Goal: Communication & Community: Answer question/provide support

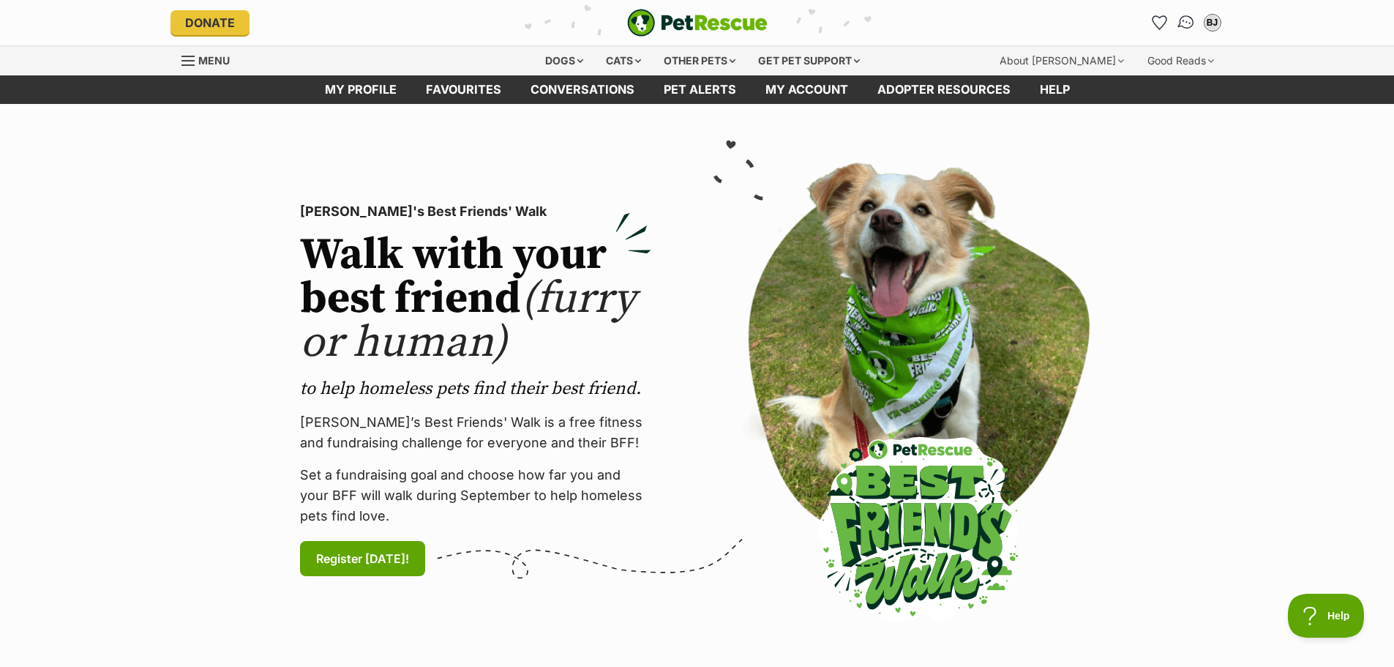
click at [1185, 22] on img "Conversations" at bounding box center [1186, 22] width 20 height 19
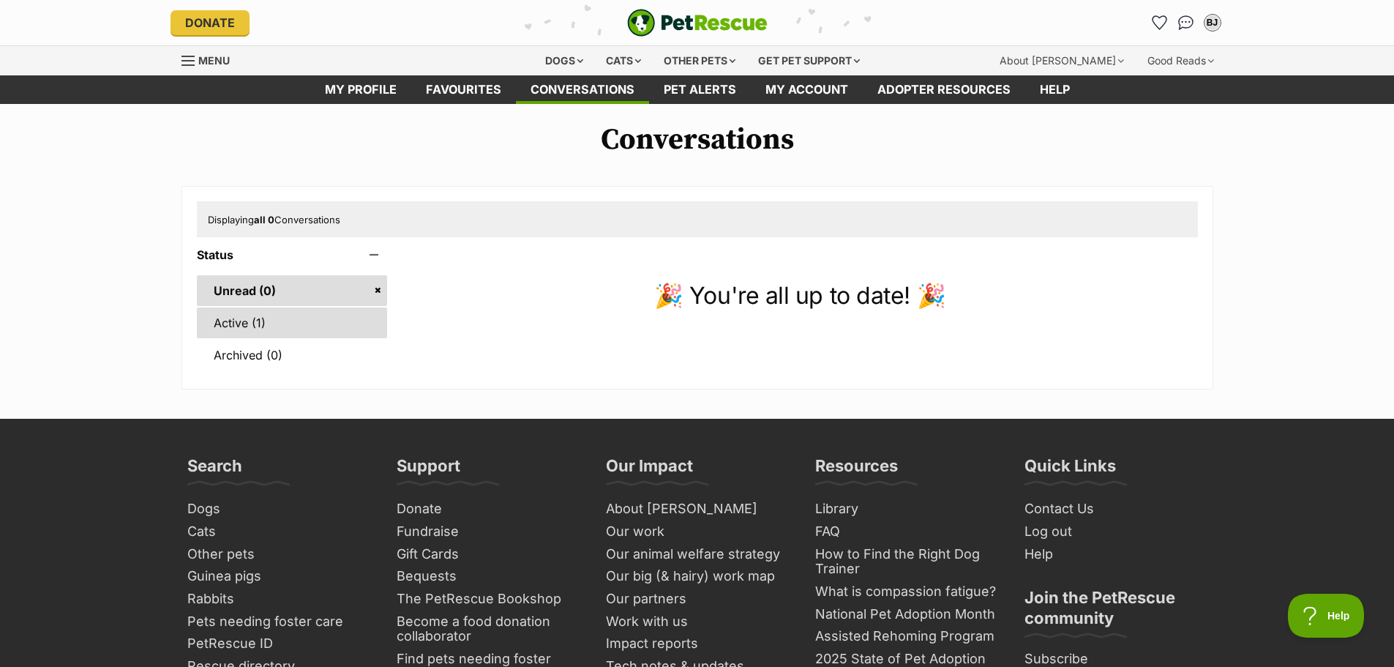
click at [255, 321] on link "Active (1)" at bounding box center [292, 322] width 191 height 31
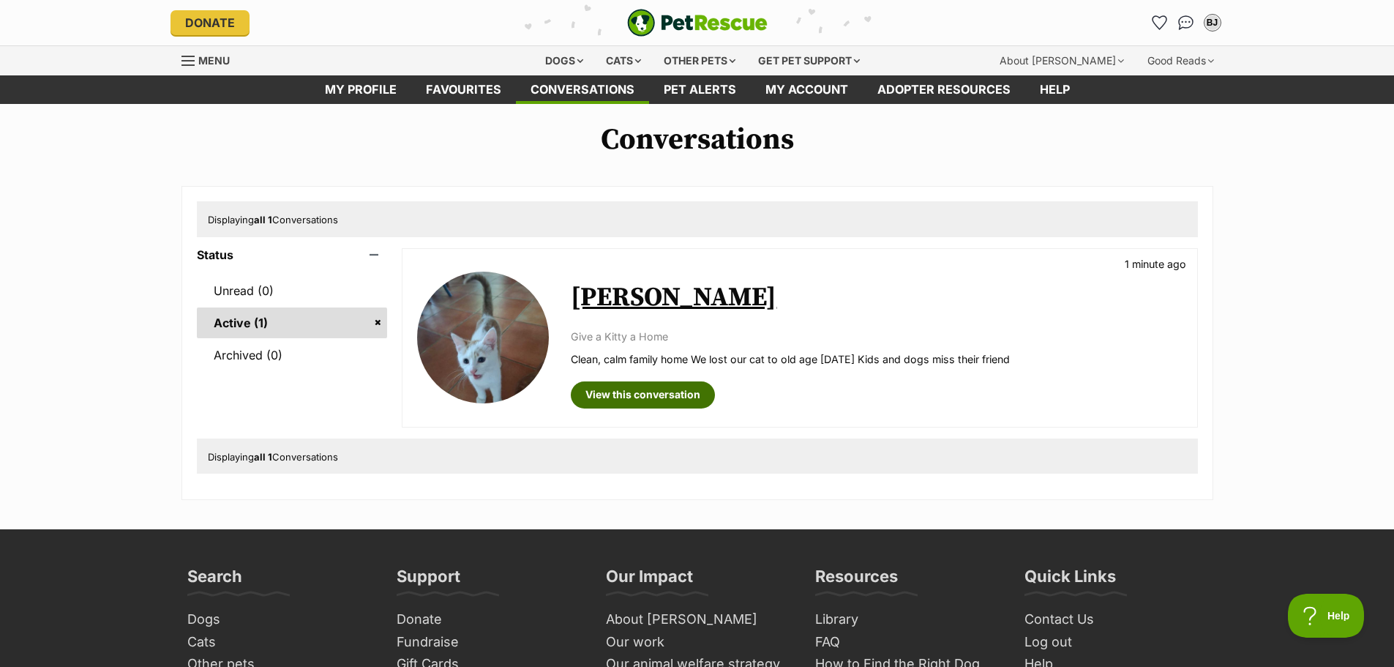
click at [626, 394] on link "View this conversation" at bounding box center [643, 394] width 144 height 26
click at [599, 293] on link "[PERSON_NAME]" at bounding box center [674, 297] width 206 height 33
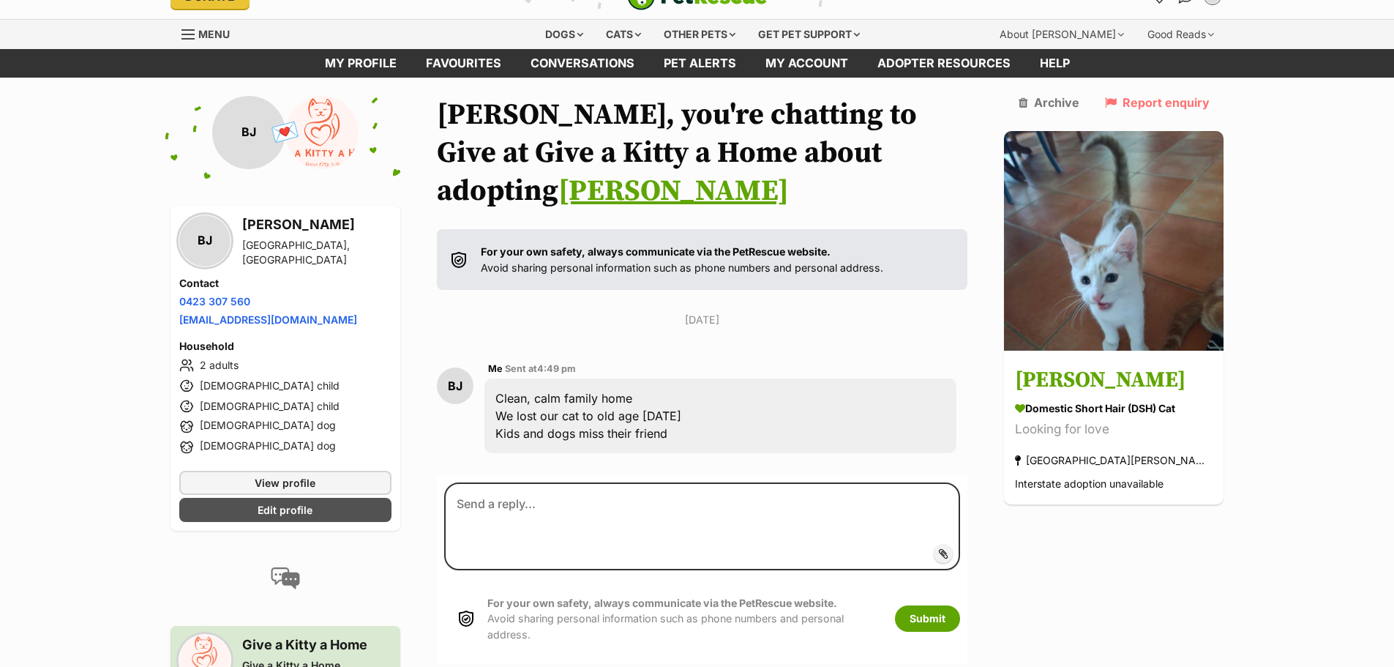
scroll to position [73, 0]
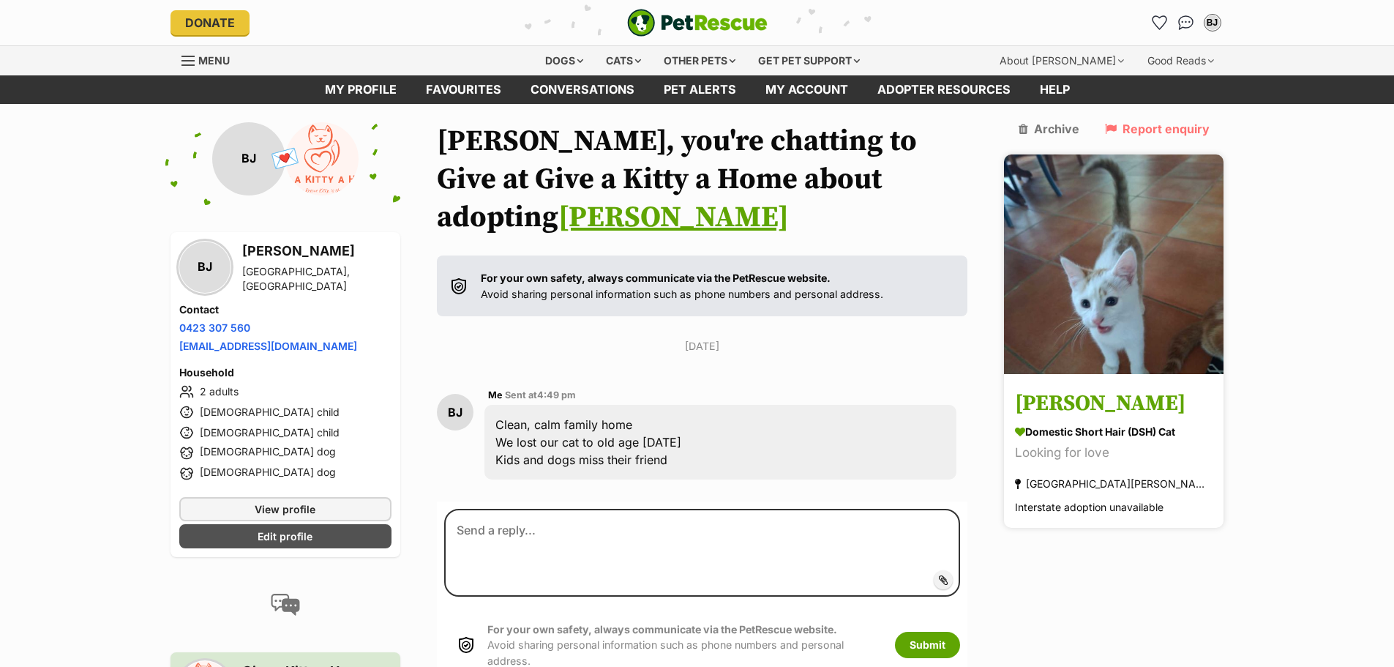
click at [1077, 390] on link "[PERSON_NAME] Domestic Short Hair (DSH) Cat Looking for love [GEOGRAPHIC_DATA][…" at bounding box center [1114, 451] width 220 height 151
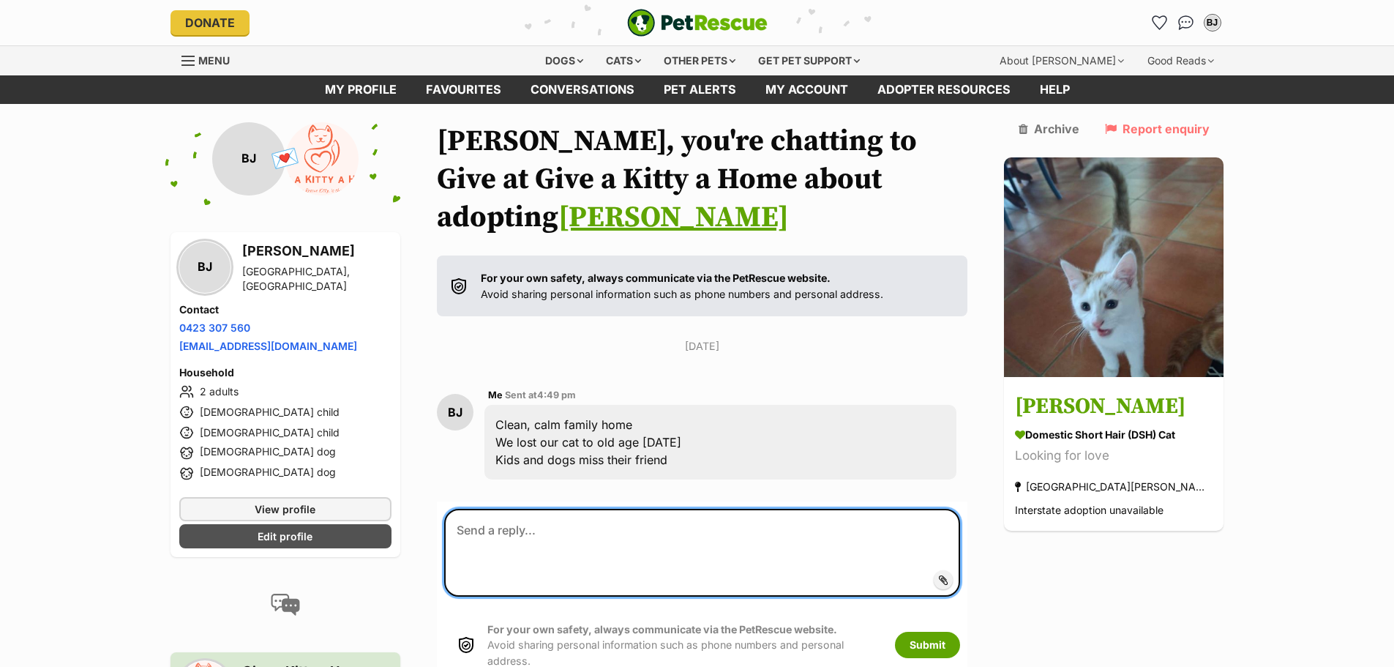
click at [533, 509] on textarea at bounding box center [702, 553] width 517 height 88
paste textarea "1. What is your occupation and how much time do you spend away from home each d…"
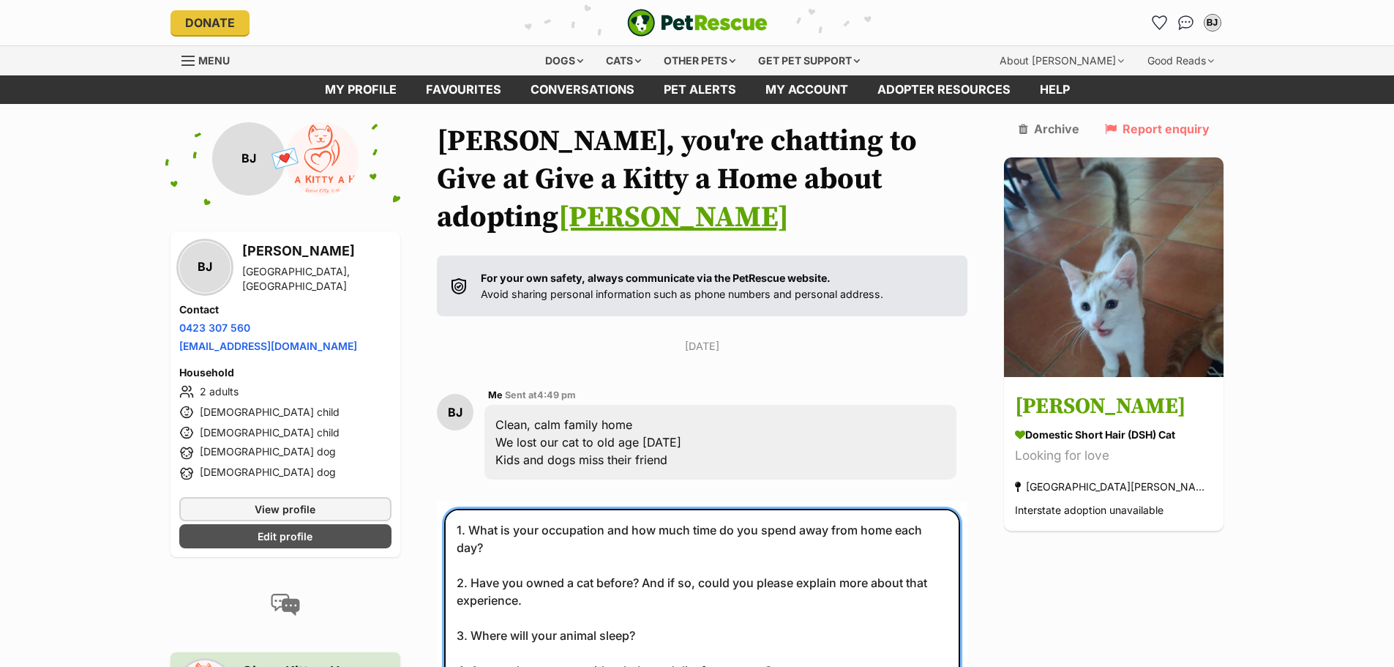
click at [961, 509] on textarea "1. What is your occupation and how much time do you spend away from home each d…" at bounding box center [702, 642] width 517 height 266
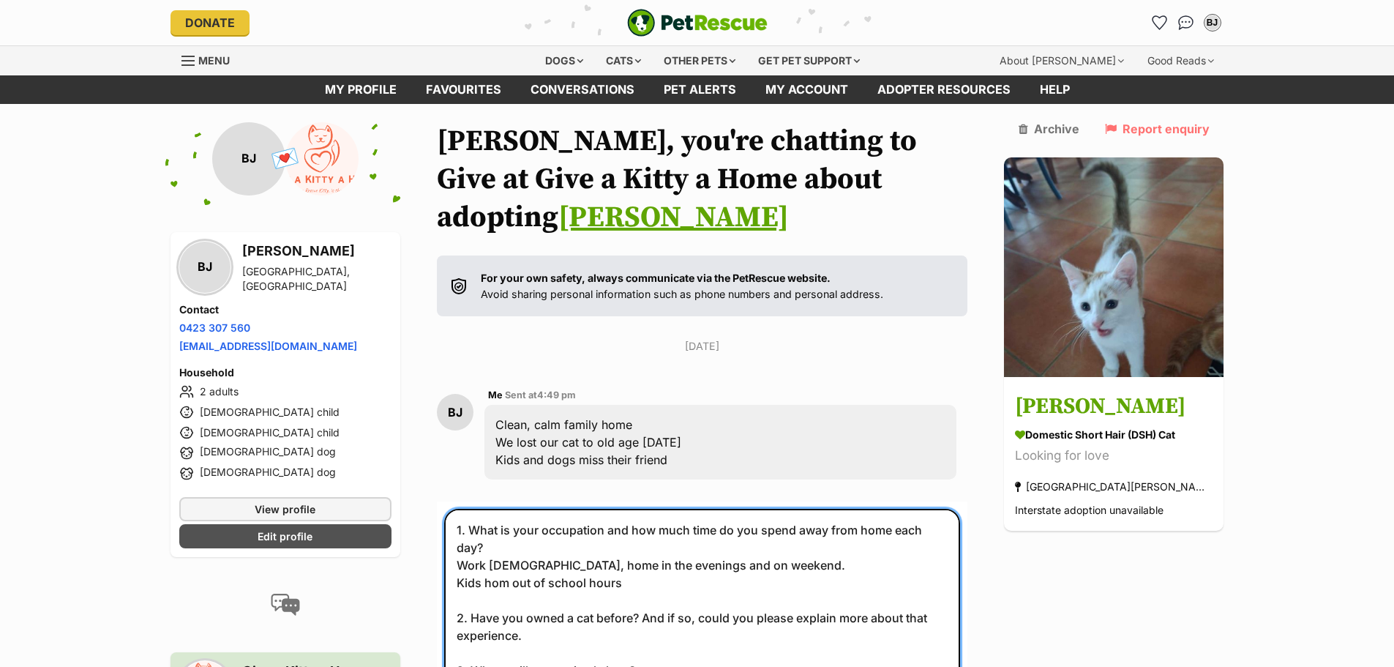
click at [514, 531] on textarea "1. What is your occupation and how much time do you spend away from home each d…" at bounding box center [702, 642] width 517 height 266
click at [565, 579] on textarea "1. What is your occupation and how much time do you spend away from home each d…" at bounding box center [702, 642] width 517 height 266
click at [501, 599] on textarea "1. What is your occupation and how much time do you spend away from home each d…" at bounding box center [702, 642] width 517 height 266
click at [817, 601] on textarea "1. What is your occupation and how much time do you spend away from home each d…" at bounding box center [702, 642] width 517 height 266
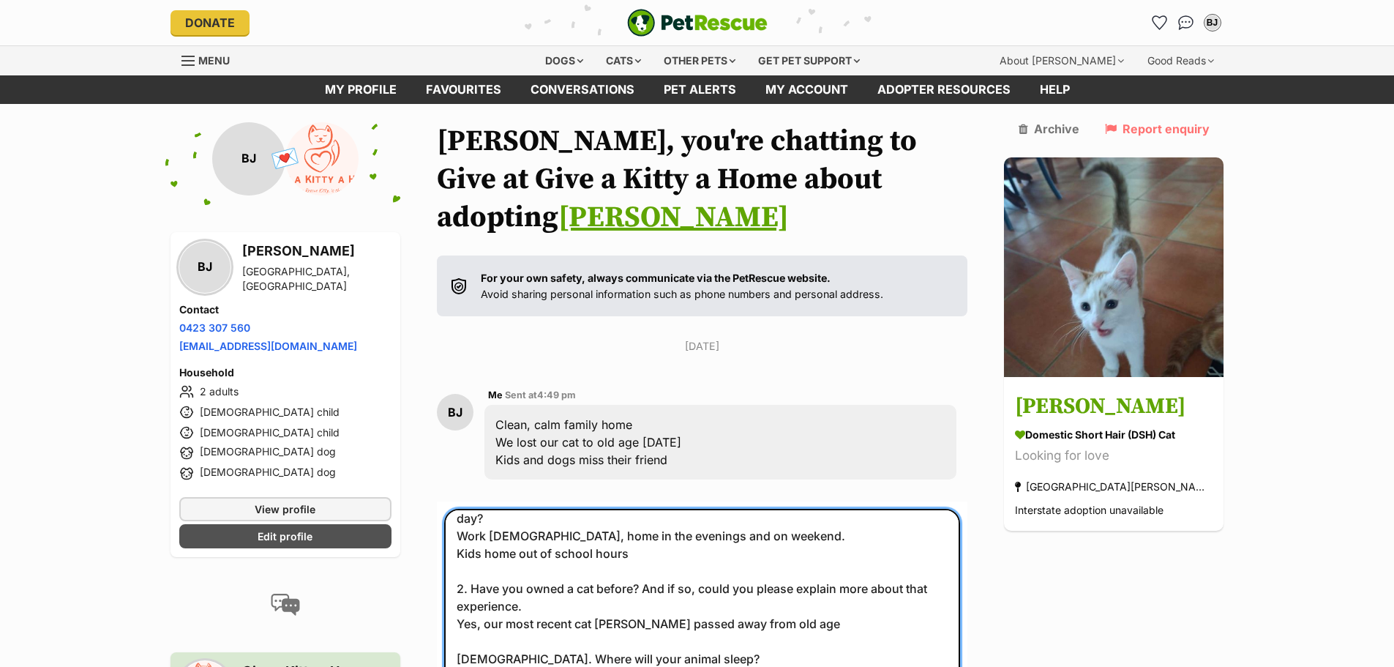
scroll to position [73, 0]
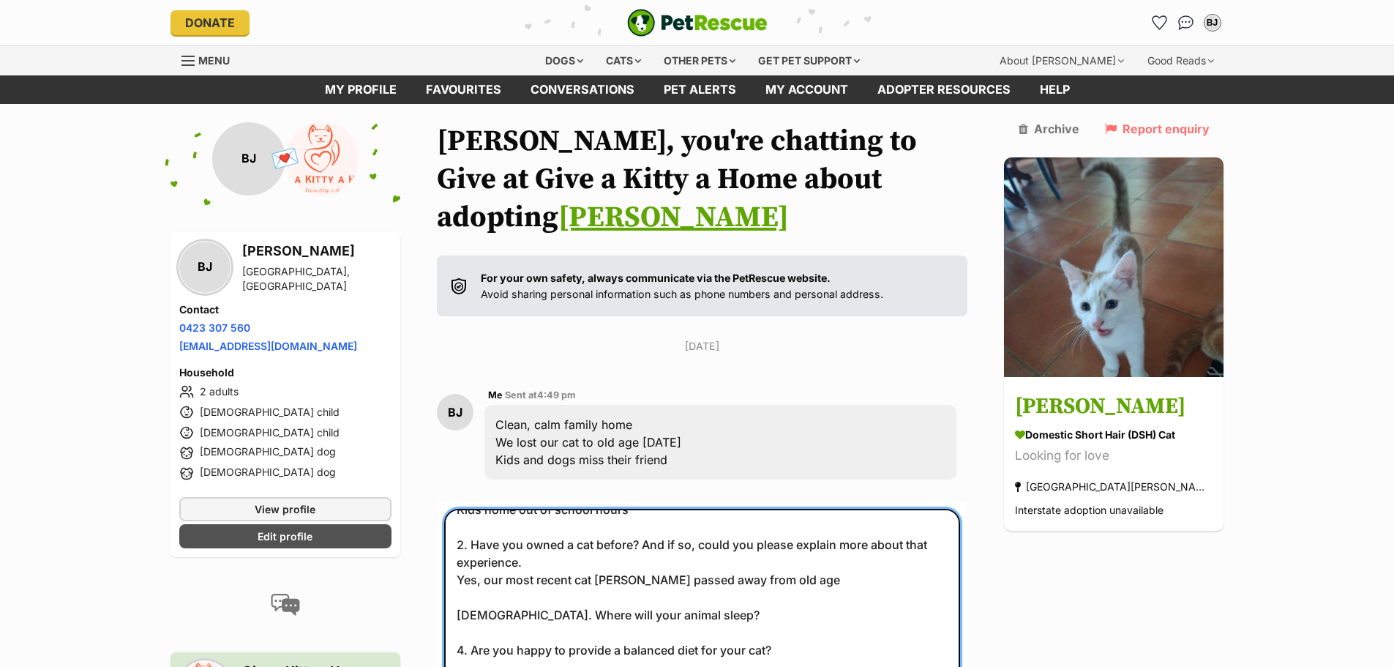
click at [685, 554] on textarea "1. What is your occupation and how much time do you spend away from home each d…" at bounding box center [702, 642] width 517 height 266
click at [625, 593] on textarea "1. What is your occupation and how much time do you spend away from home each d…" at bounding box center [702, 642] width 517 height 266
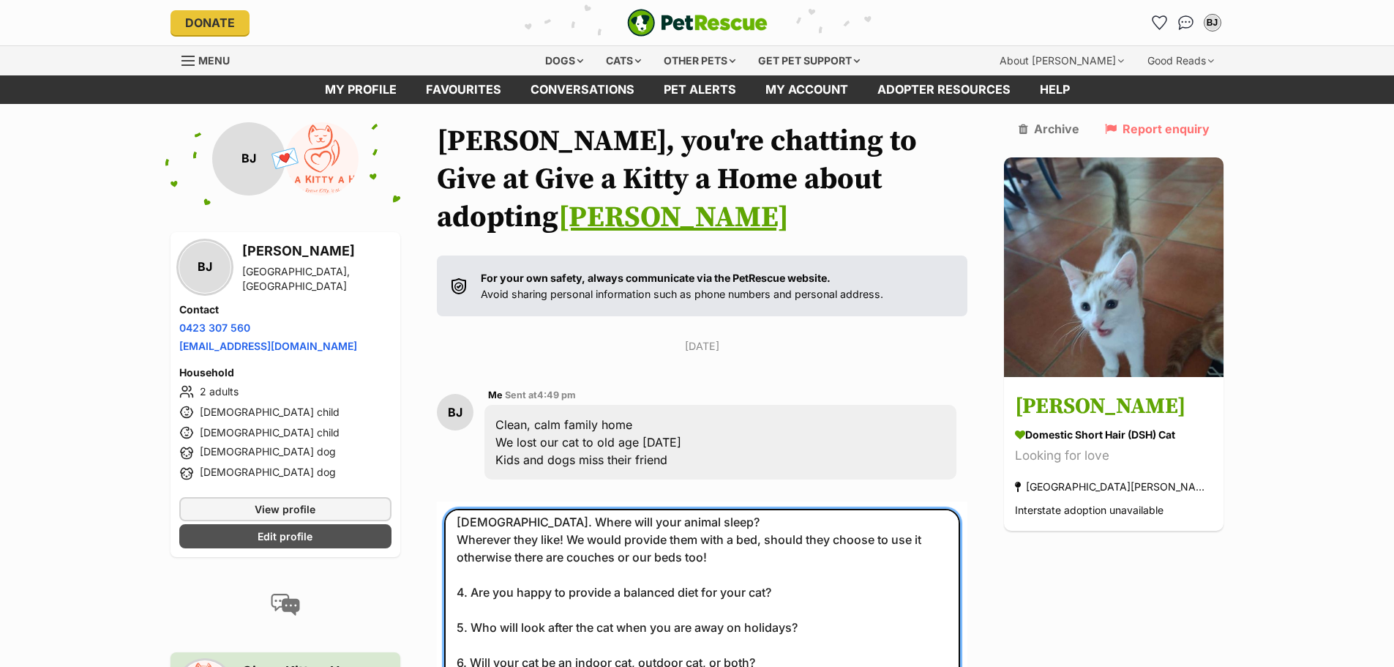
scroll to position [142, 0]
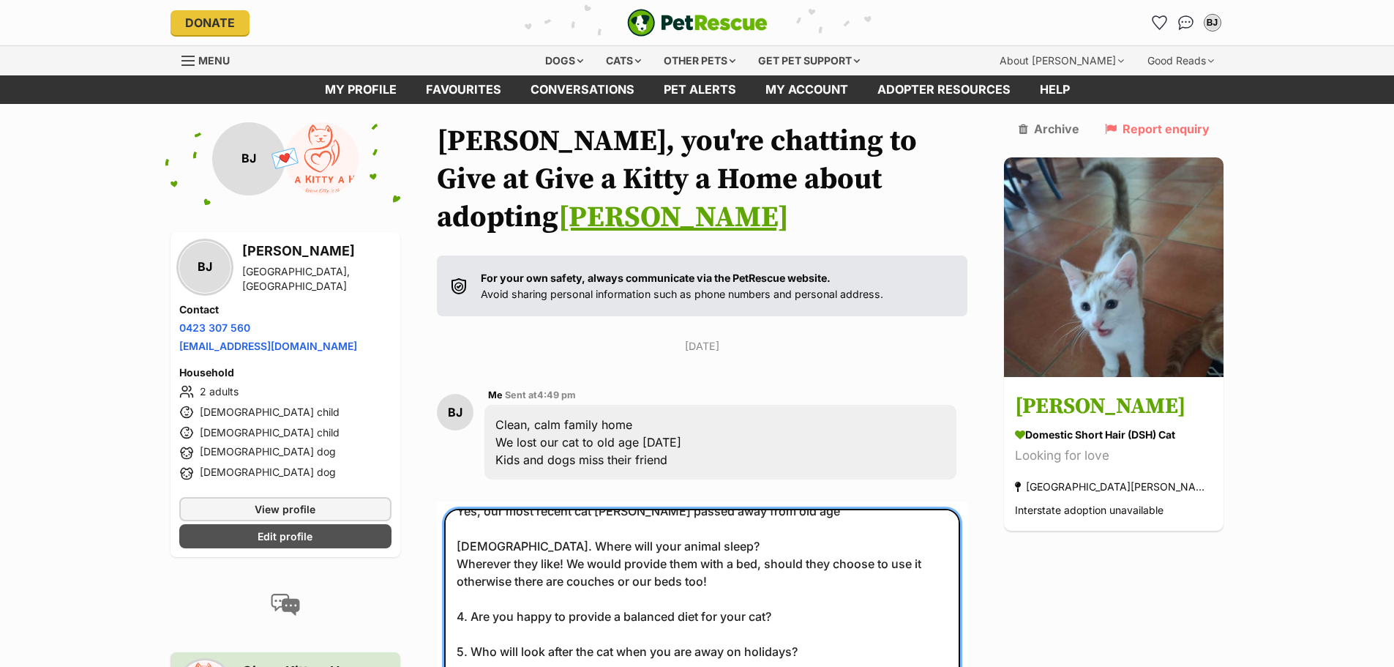
drag, startPoint x: 801, startPoint y: 486, endPoint x: 801, endPoint y: 495, distance: 9.5
click at [801, 509] on textarea "1. What is your occupation and how much time do you spend away from home each d…" at bounding box center [702, 642] width 517 height 266
click at [790, 560] on textarea "1. What is your occupation and how much time do you spend away from home each d…" at bounding box center [702, 642] width 517 height 266
click at [629, 582] on textarea "1. What is your occupation and how much time do you spend away from home each d…" at bounding box center [702, 642] width 517 height 266
click at [629, 583] on textarea "1. What is your occupation and how much time do you spend away from home each d…" at bounding box center [702, 642] width 517 height 266
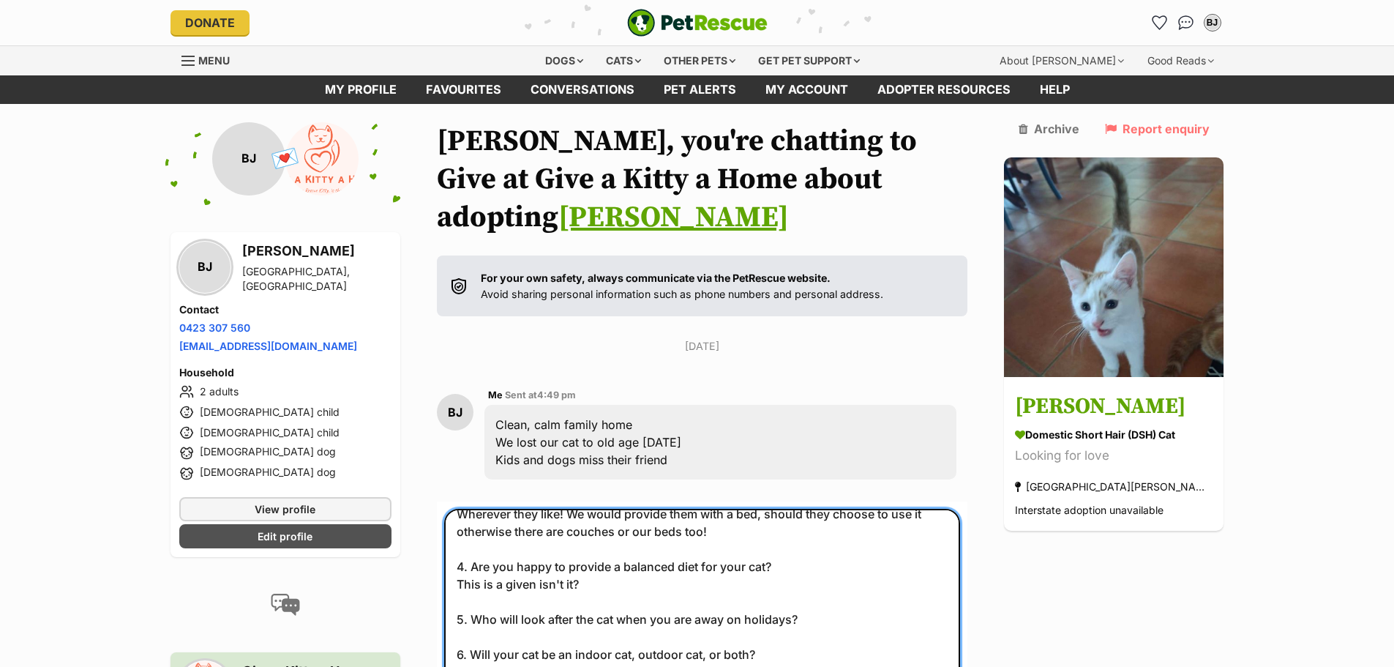
scroll to position [215, 0]
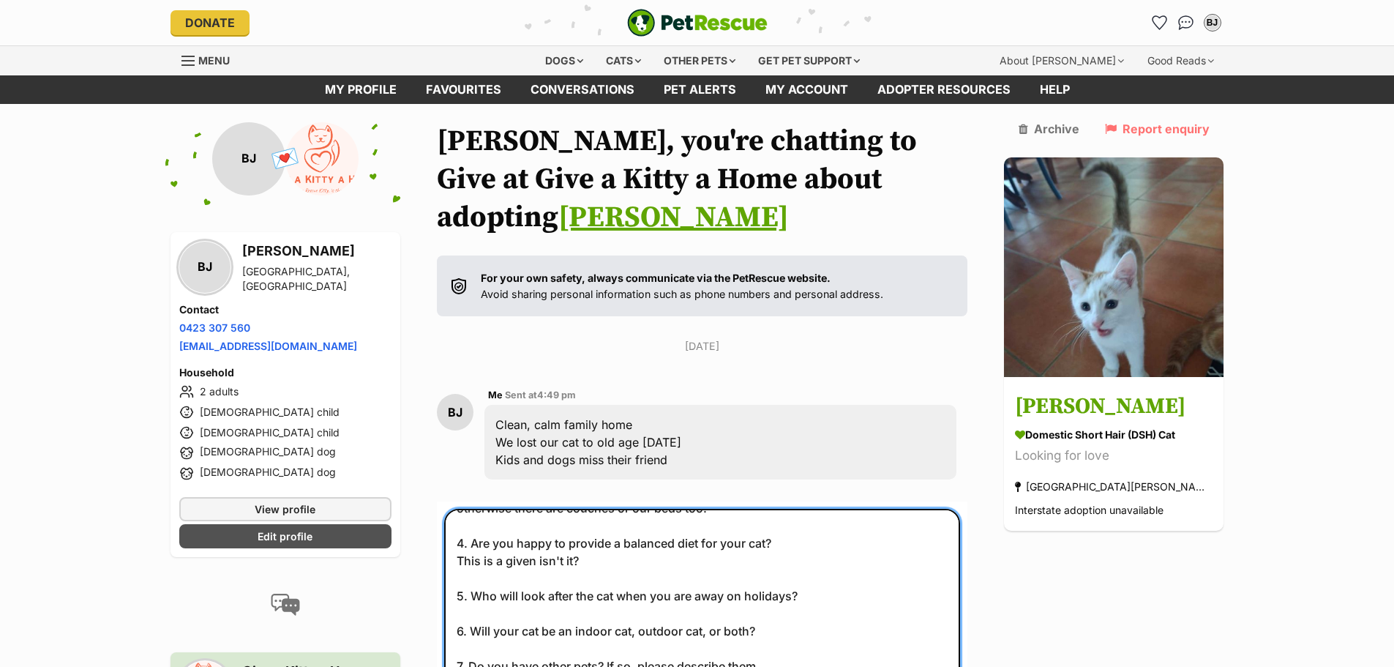
click at [532, 560] on textarea "1. What is your occupation and how much time do you spend away from home each d…" at bounding box center [702, 642] width 517 height 266
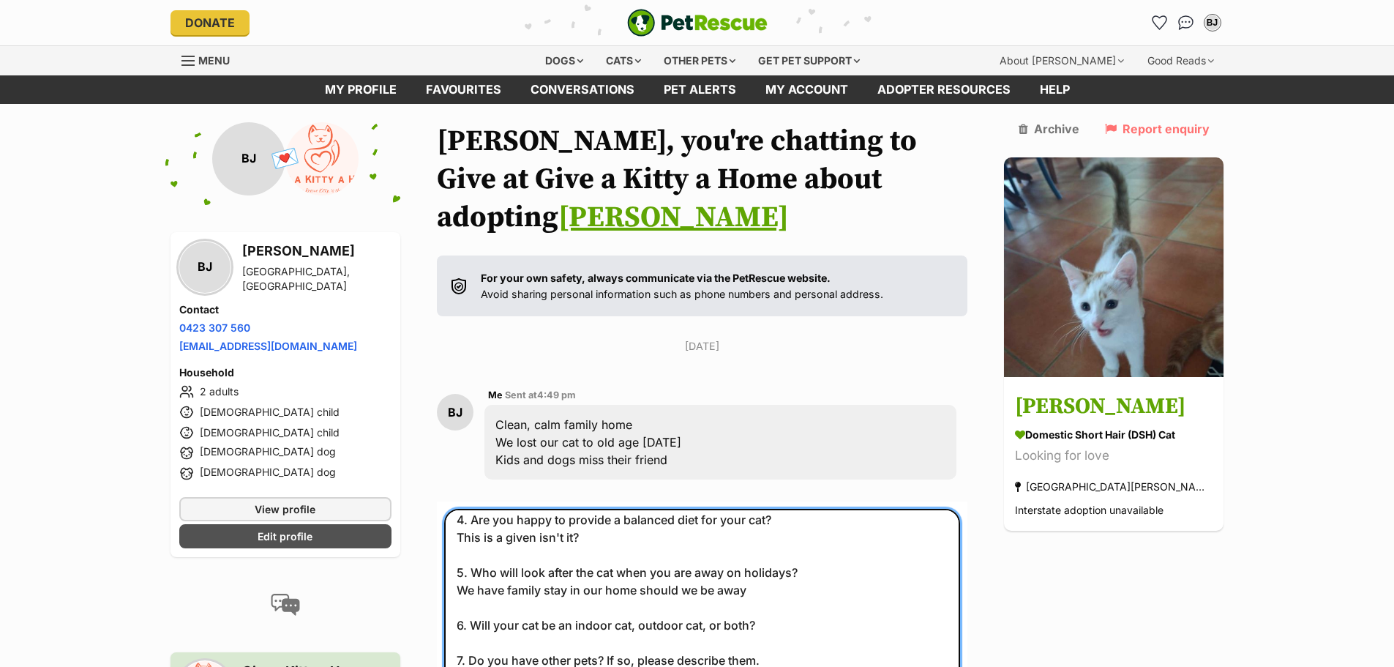
scroll to position [250, 0]
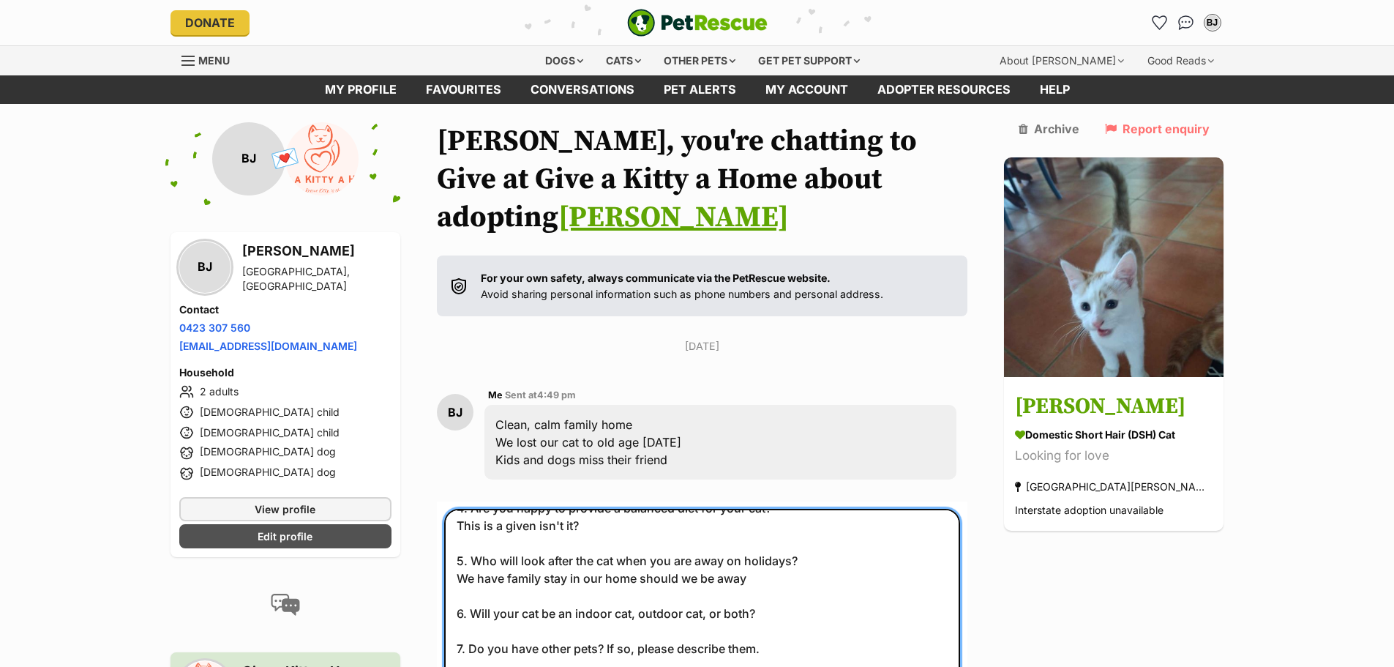
drag, startPoint x: 755, startPoint y: 532, endPoint x: 655, endPoint y: 523, distance: 100.6
click at [655, 525] on textarea "1. What is your occupation and how much time do you spend away from home each d…" at bounding box center [702, 642] width 517 height 266
click at [784, 558] on textarea "1. What is your occupation and how much time do you spend away from home each d…" at bounding box center [702, 642] width 517 height 266
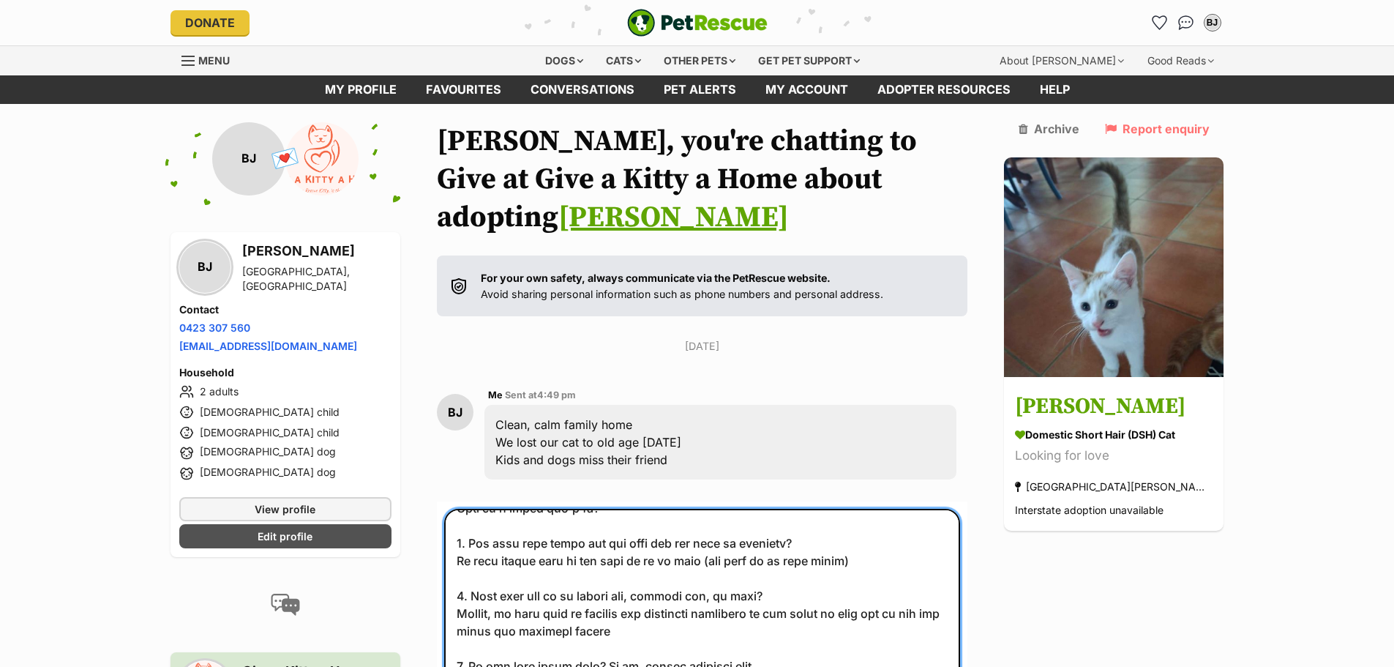
click at [566, 592] on textarea at bounding box center [702, 642] width 517 height 266
click at [637, 593] on textarea at bounding box center [702, 642] width 517 height 266
click at [961, 569] on textarea at bounding box center [702, 642] width 517 height 266
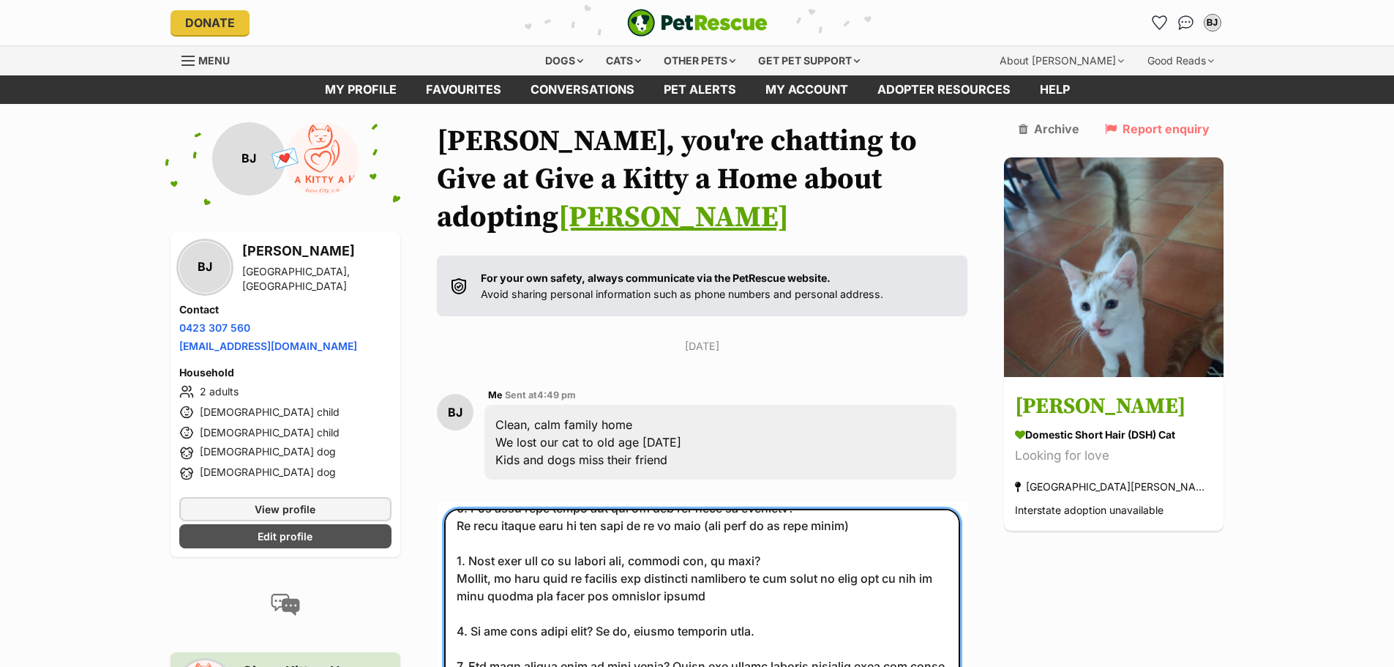
click at [793, 599] on textarea at bounding box center [702, 642] width 517 height 266
click at [878, 612] on textarea at bounding box center [702, 642] width 517 height 266
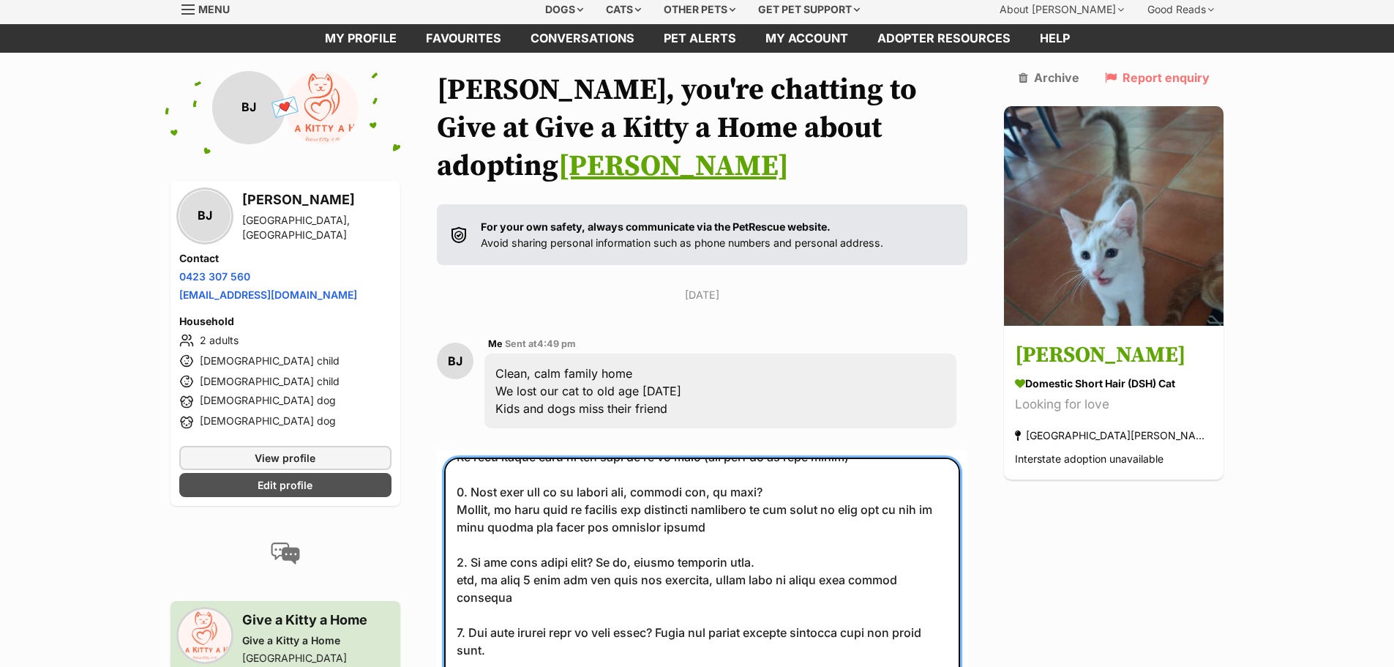
scroll to position [73, 0]
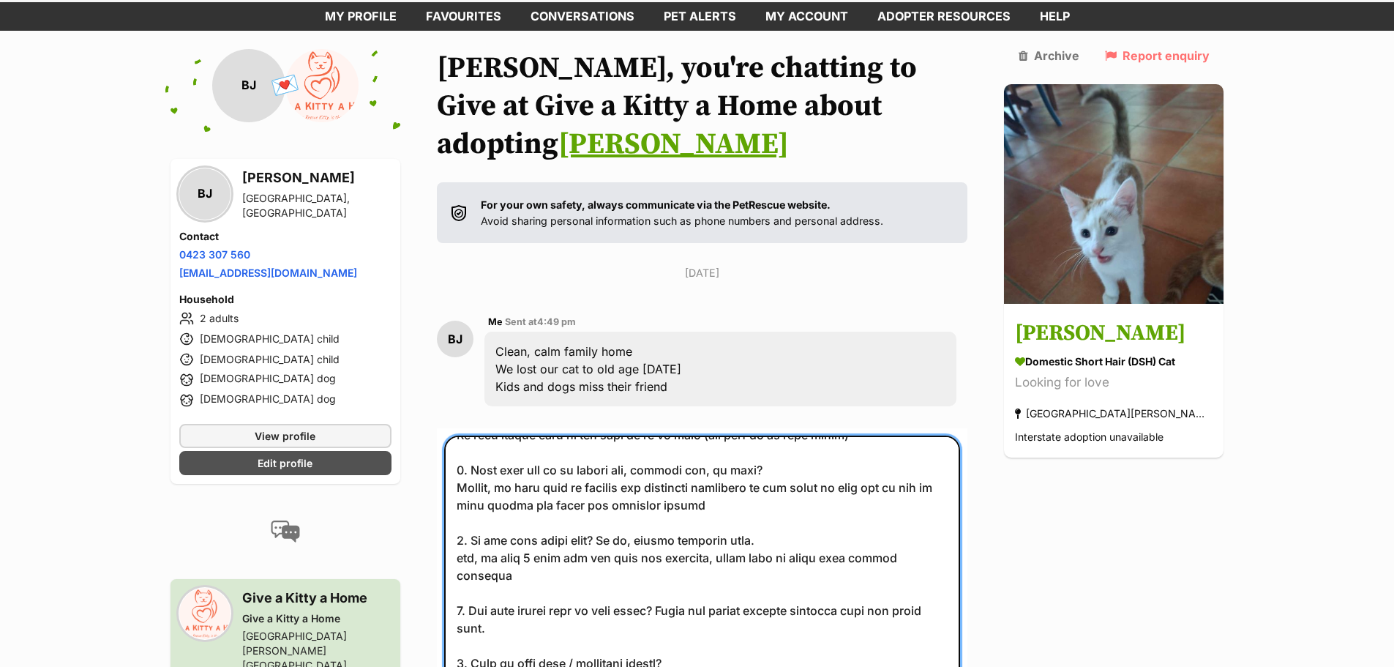
click at [531, 576] on textarea at bounding box center [702, 568] width 517 height 266
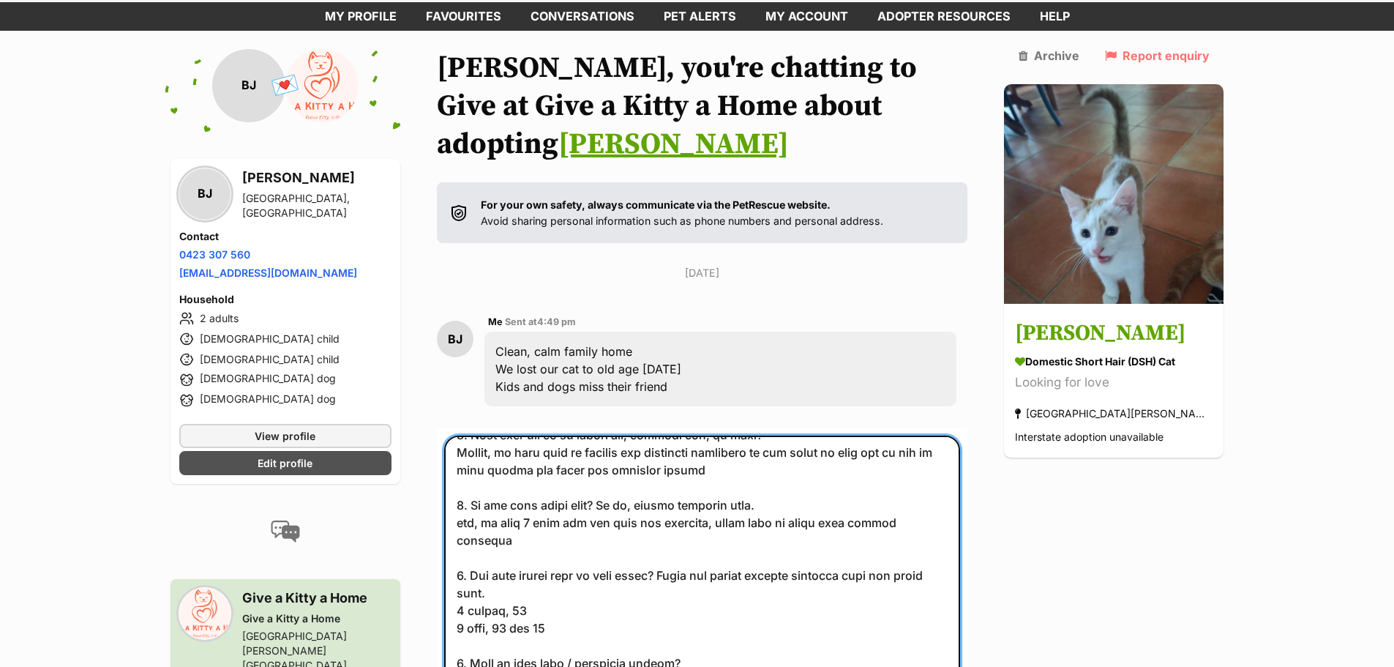
click at [555, 554] on textarea at bounding box center [702, 568] width 517 height 266
click at [574, 571] on textarea at bounding box center [702, 568] width 517 height 266
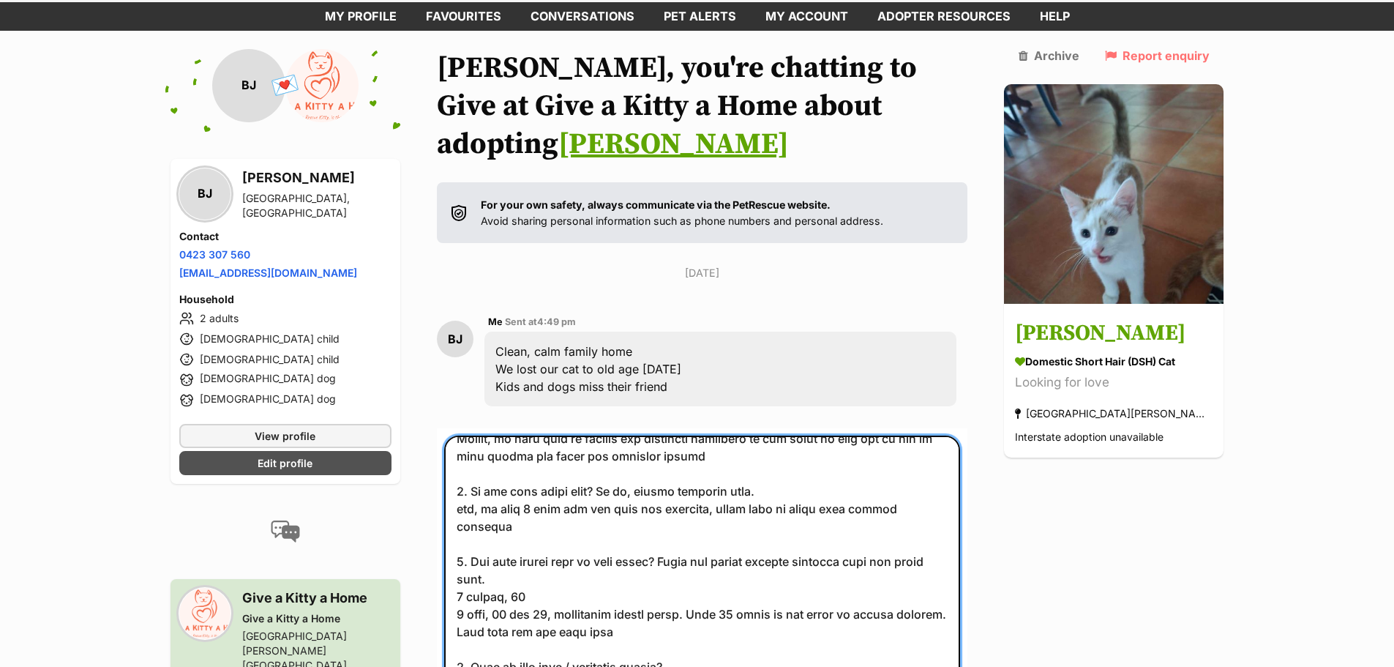
scroll to position [356, 0]
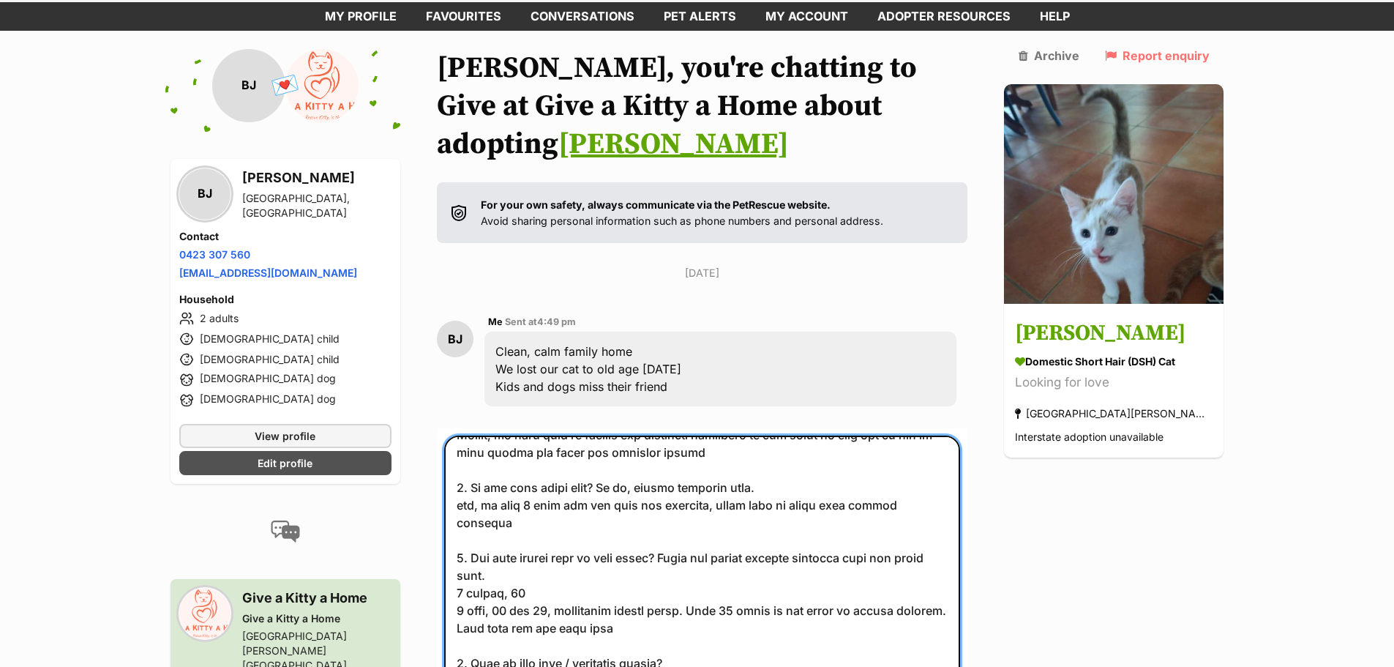
click at [692, 609] on textarea at bounding box center [702, 568] width 517 height 266
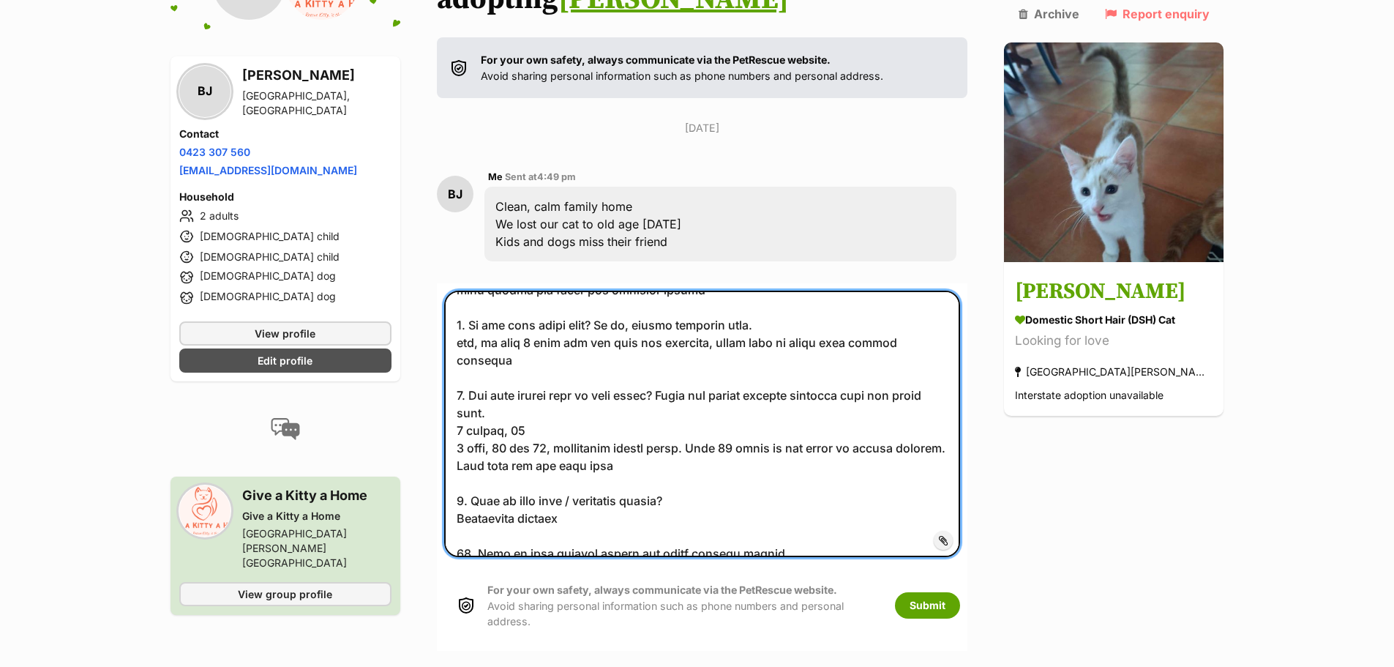
scroll to position [220, 0]
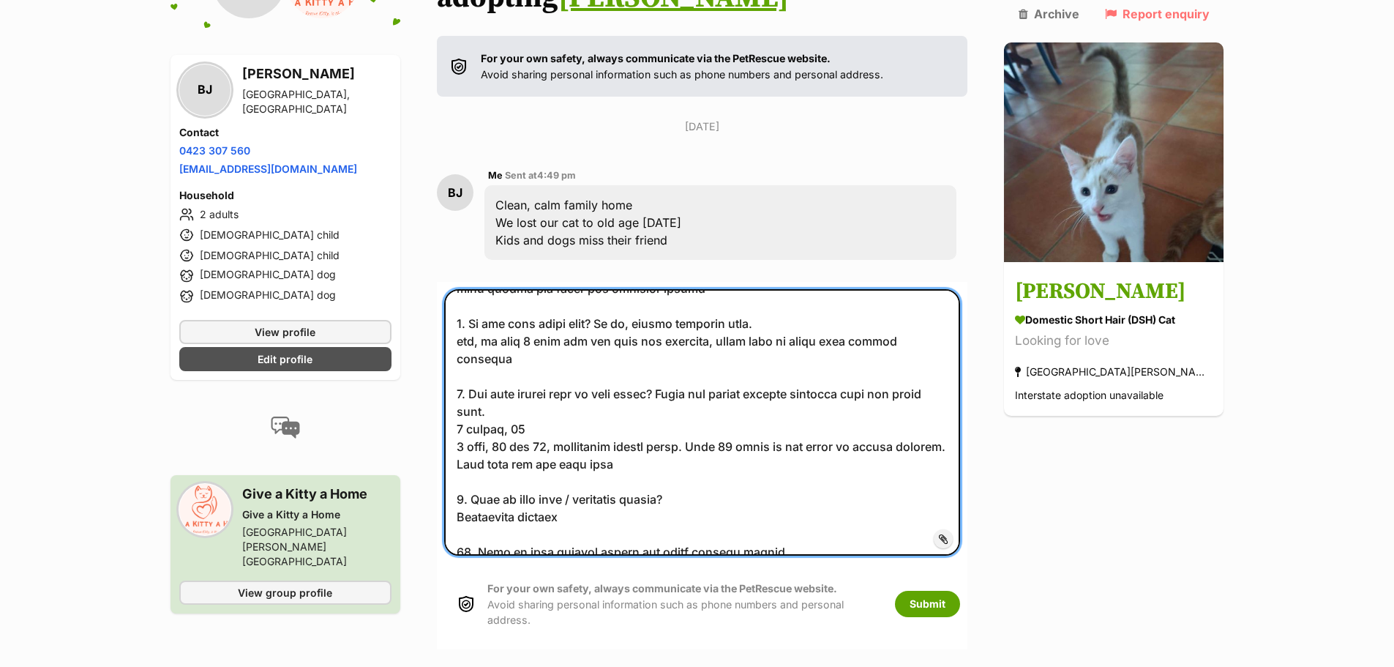
click at [796, 489] on textarea at bounding box center [702, 422] width 517 height 266
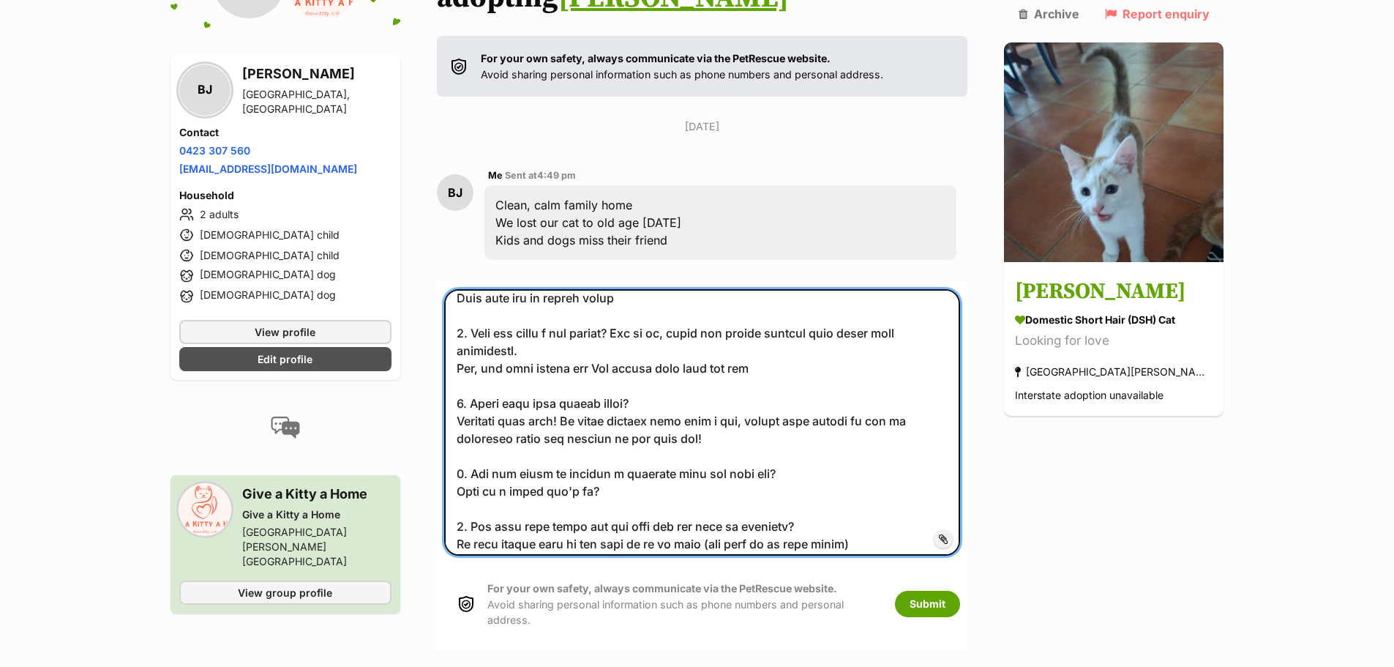
scroll to position [73, 0]
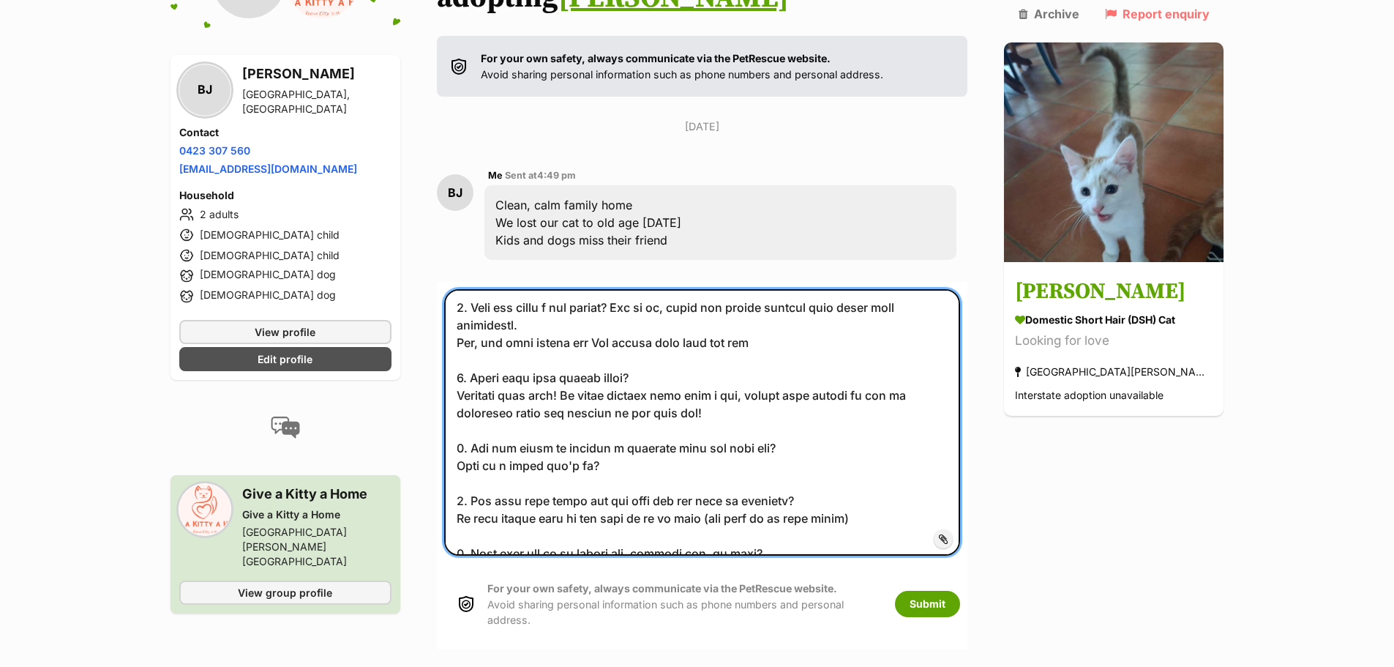
click at [617, 429] on textarea at bounding box center [702, 422] width 517 height 266
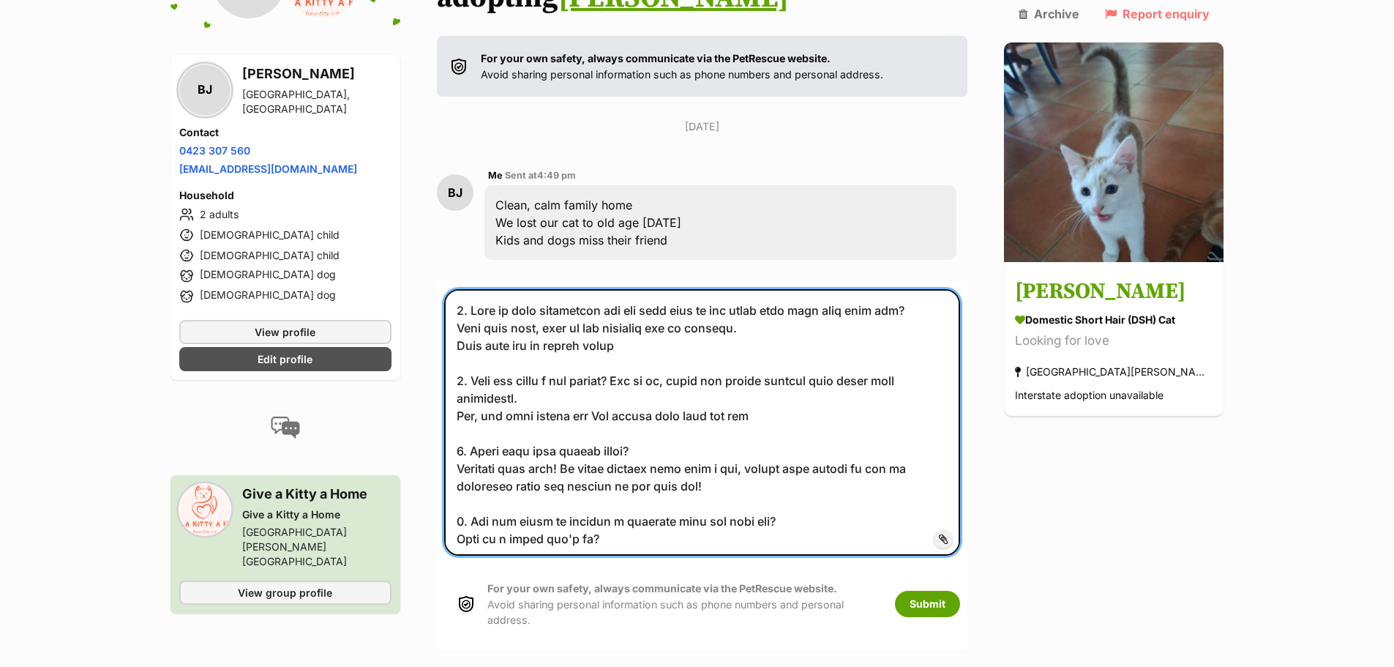
click at [487, 379] on textarea at bounding box center [702, 422] width 517 height 266
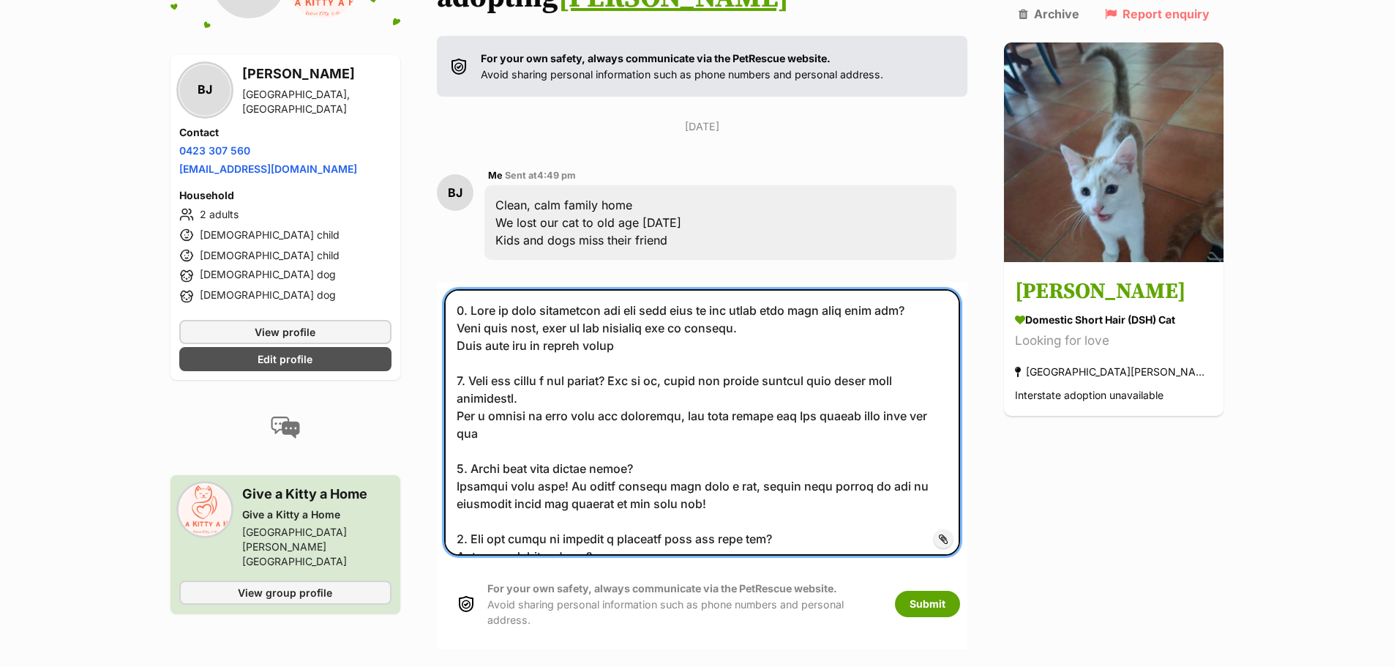
click at [931, 394] on textarea at bounding box center [702, 422] width 517 height 266
click at [784, 378] on textarea at bounding box center [702, 422] width 517 height 266
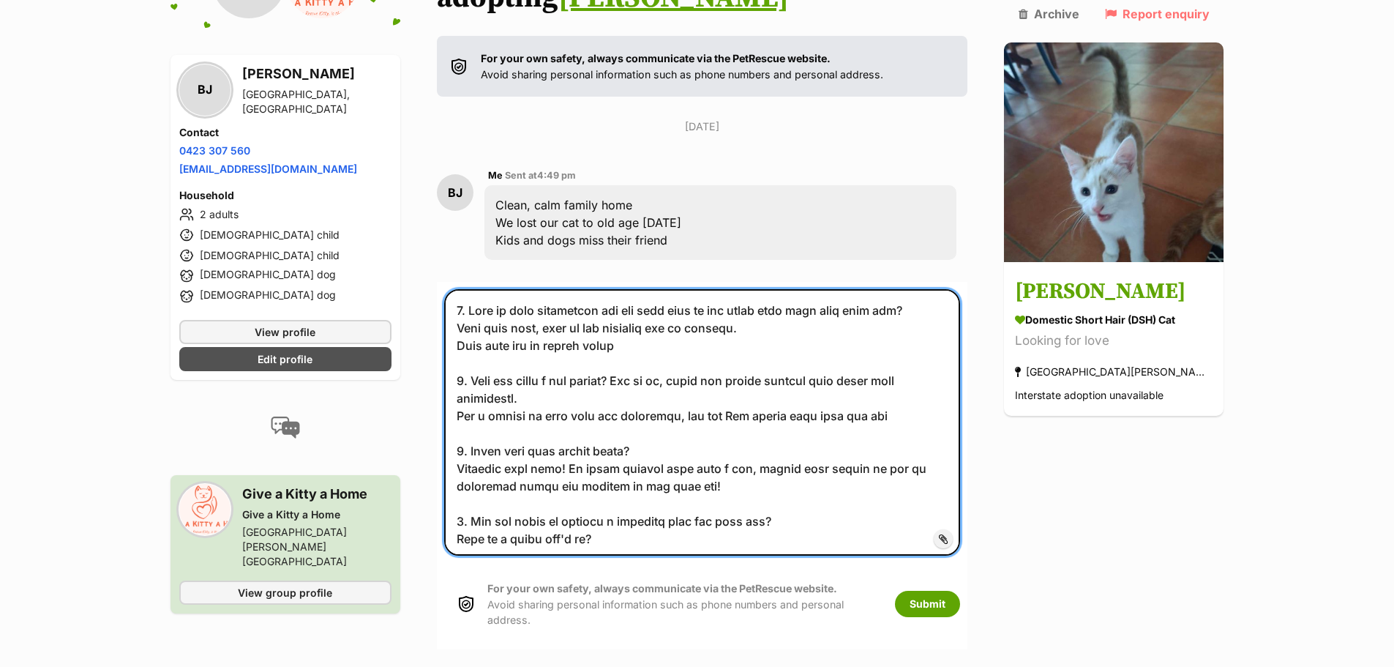
click at [915, 380] on textarea at bounding box center [702, 422] width 517 height 266
click at [765, 378] on textarea at bounding box center [702, 422] width 517 height 266
click at [760, 383] on textarea at bounding box center [702, 422] width 517 height 266
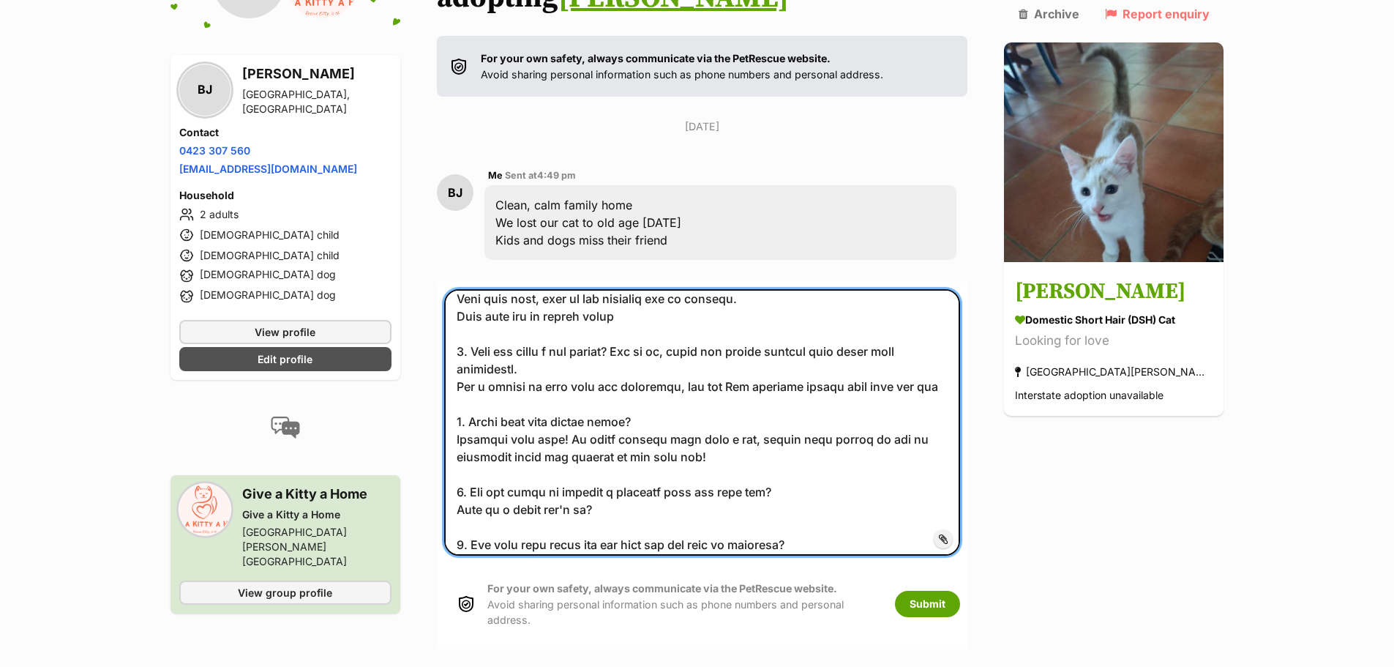
scroll to position [73, 0]
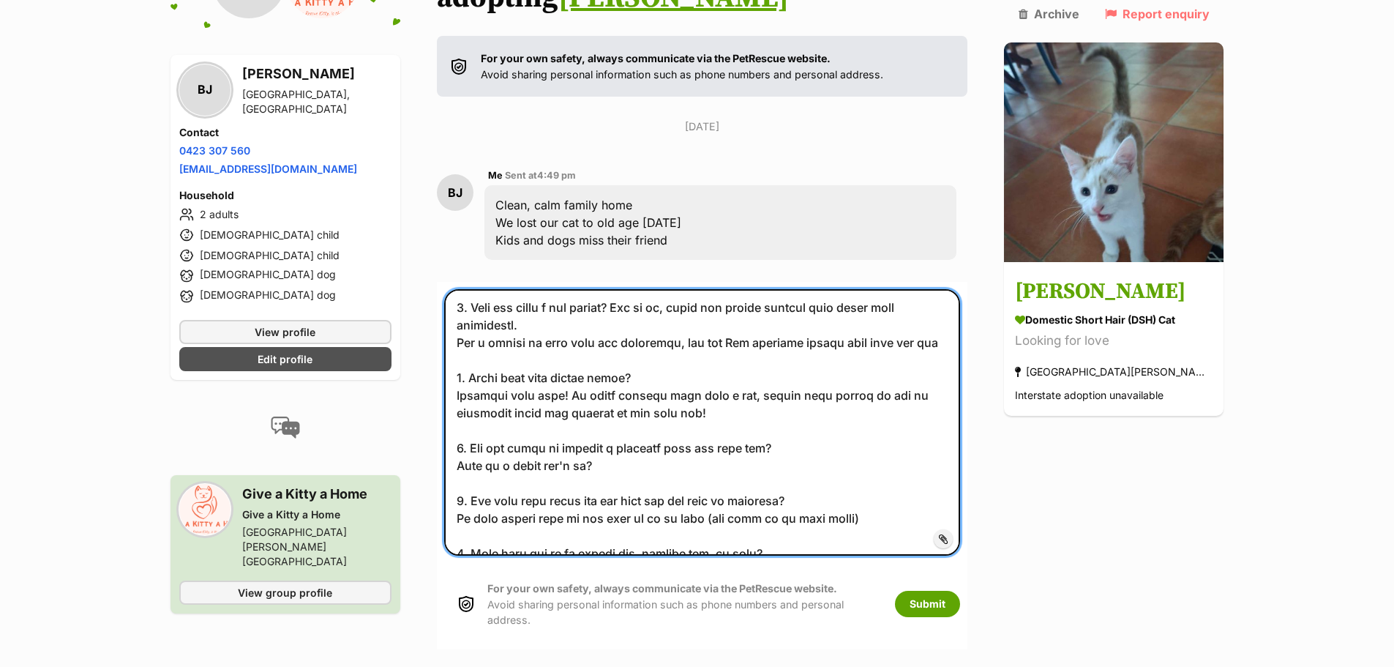
click at [742, 367] on textarea at bounding box center [702, 422] width 517 height 266
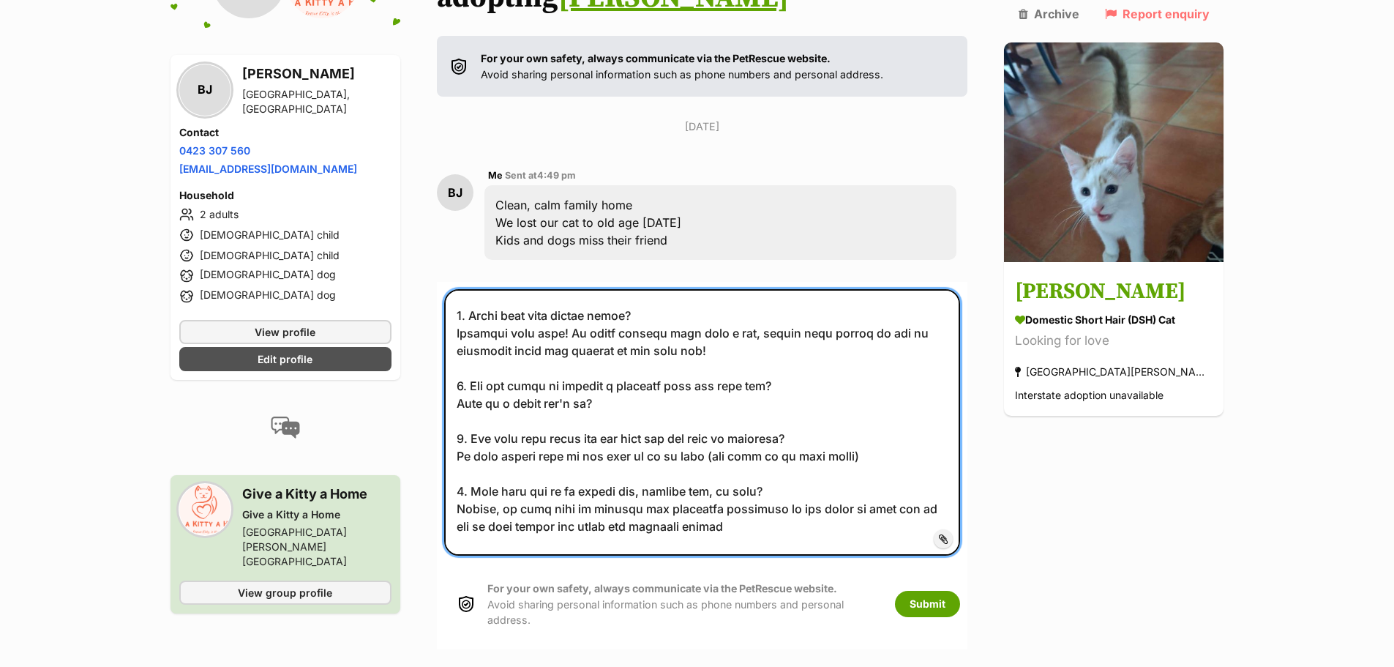
scroll to position [220, 0]
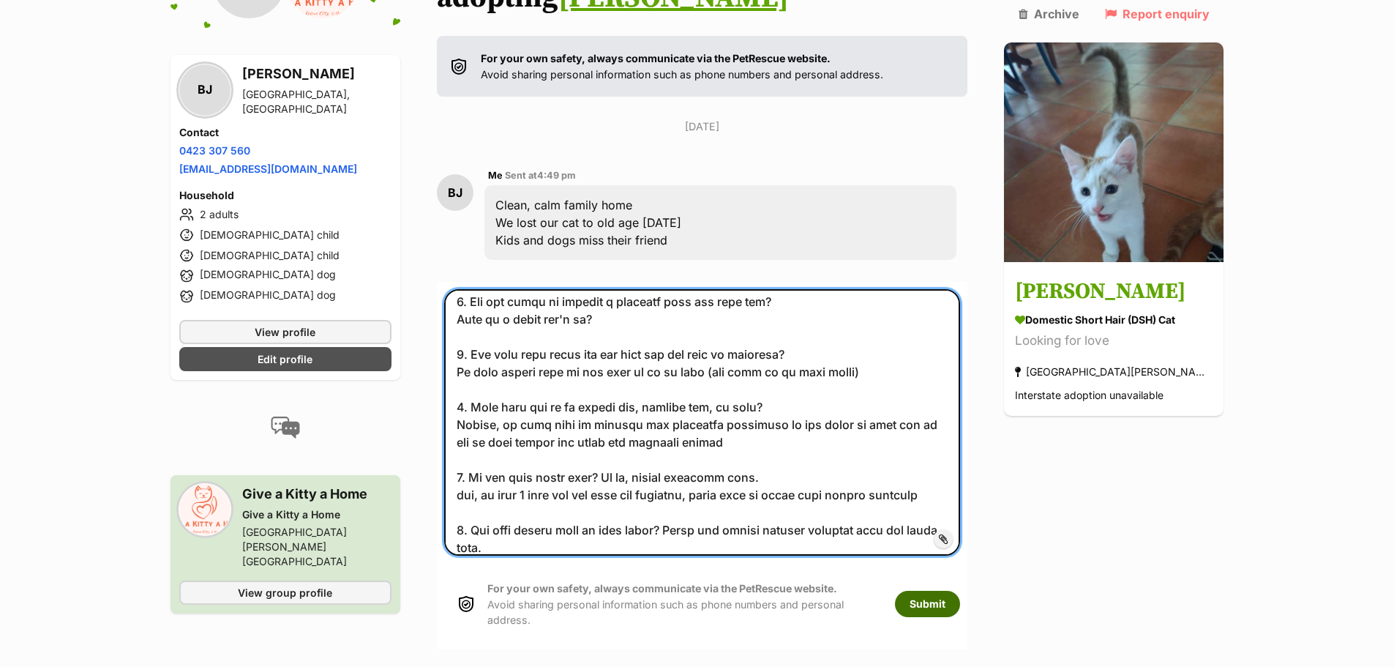
type textarea "1. What is your occupation and how much time do you spend away from home each d…"
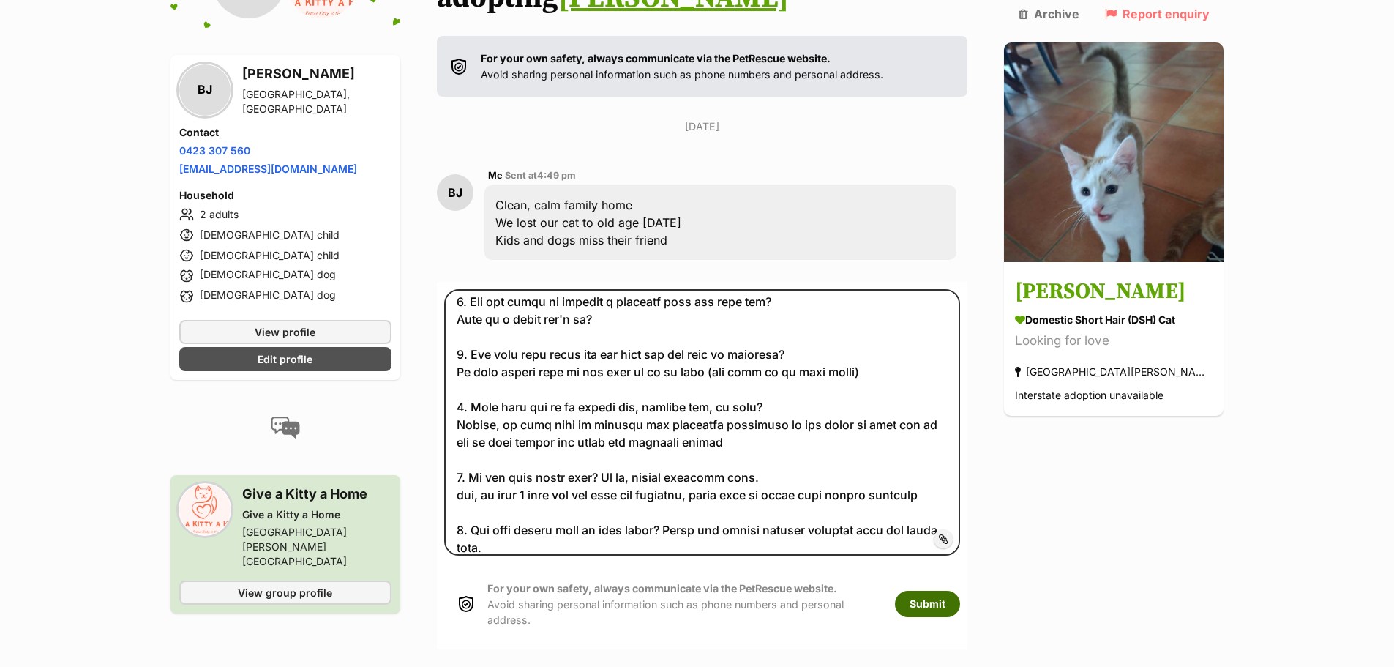
click at [952, 591] on button "Submit" at bounding box center [927, 604] width 65 height 26
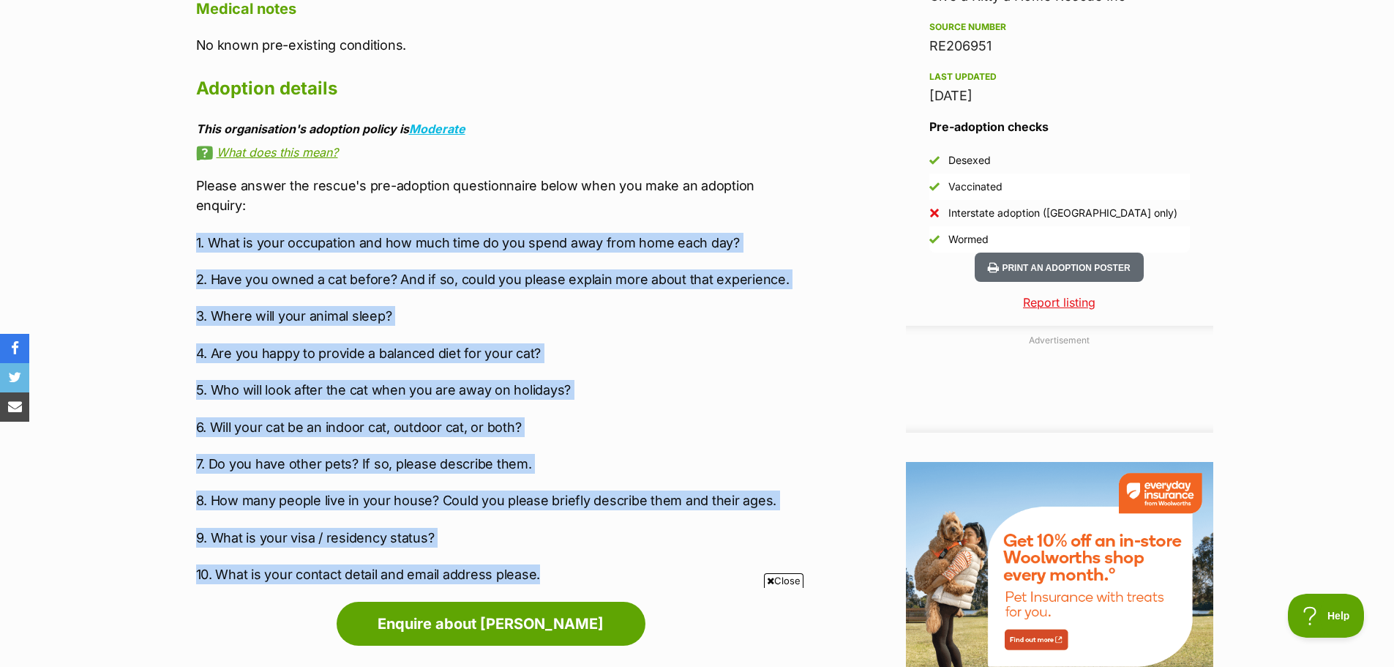
drag, startPoint x: 547, startPoint y: 519, endPoint x: 181, endPoint y: 162, distance: 510.2
click at [181, 162] on div "About [PERSON_NAME] Meet [PERSON_NAME], a charming and easygoing feline who eff…" at bounding box center [490, 46] width 619 height 1076
copy div "1. What is your occupation and how much time do you spend away from home each d…"
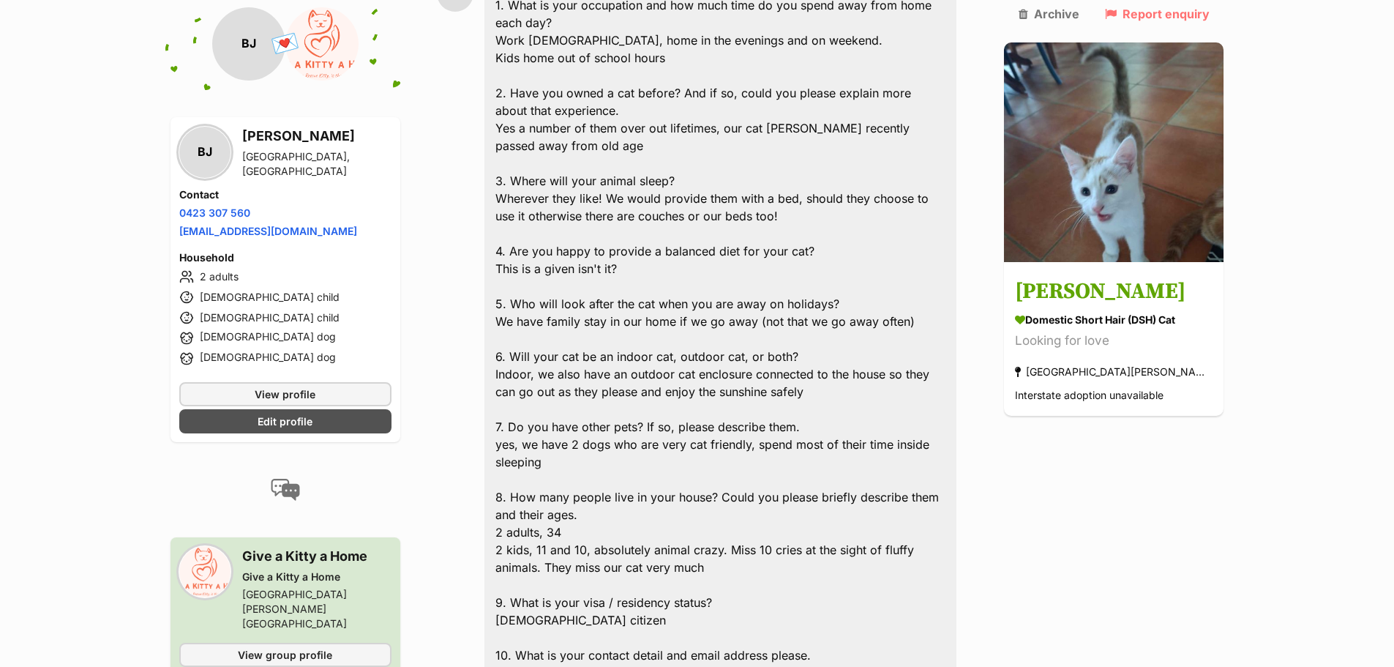
scroll to position [439, 0]
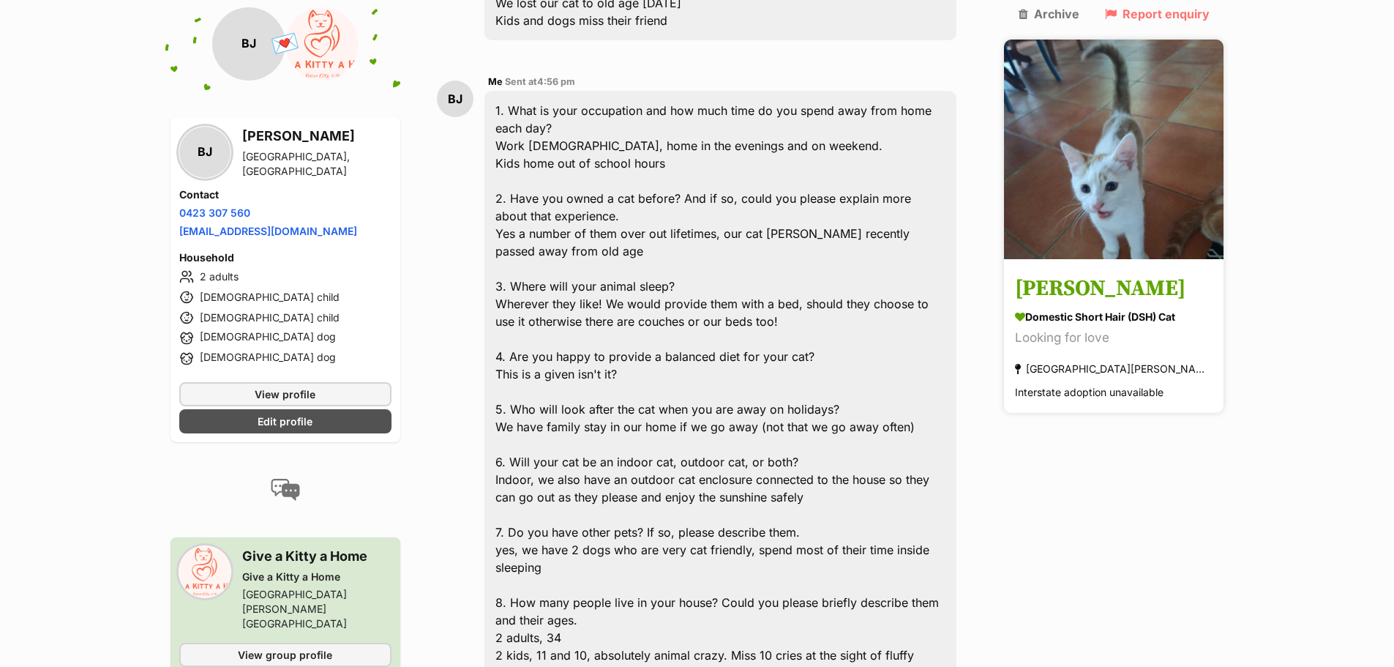
click at [1114, 310] on div "Domestic Short Hair (DSH) Cat" at bounding box center [1114, 317] width 198 height 15
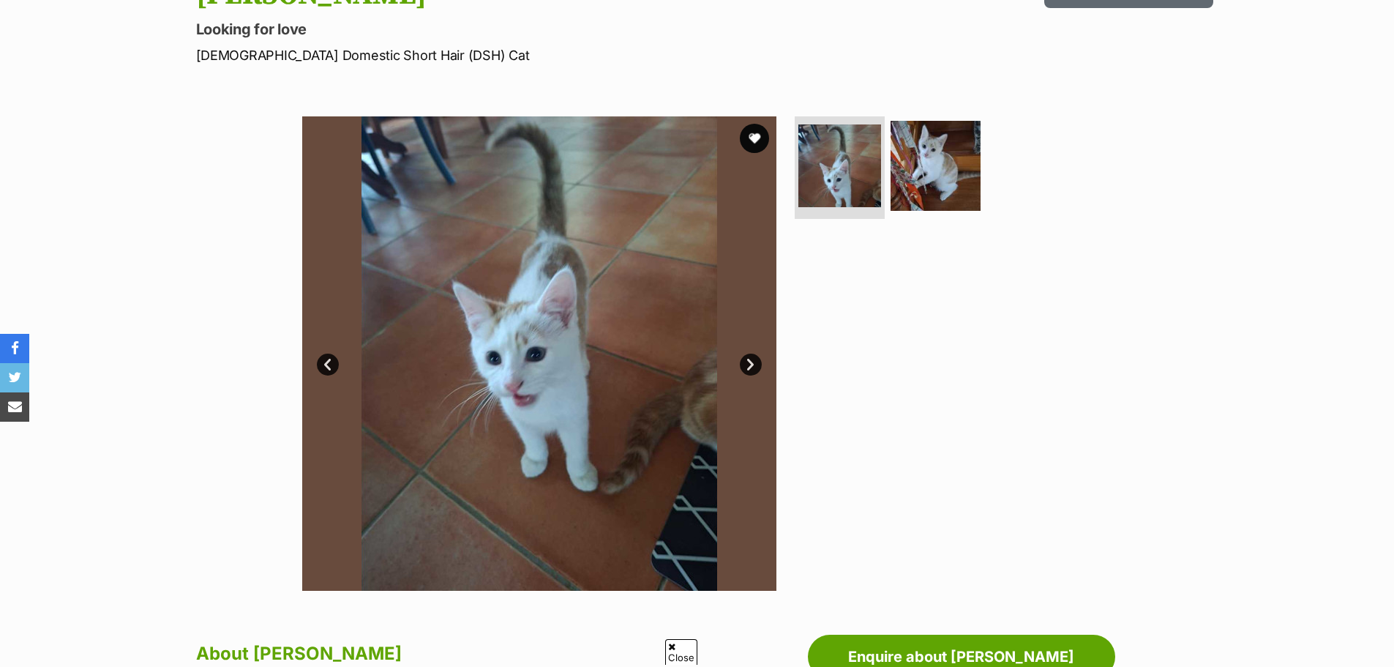
scroll to position [220, 0]
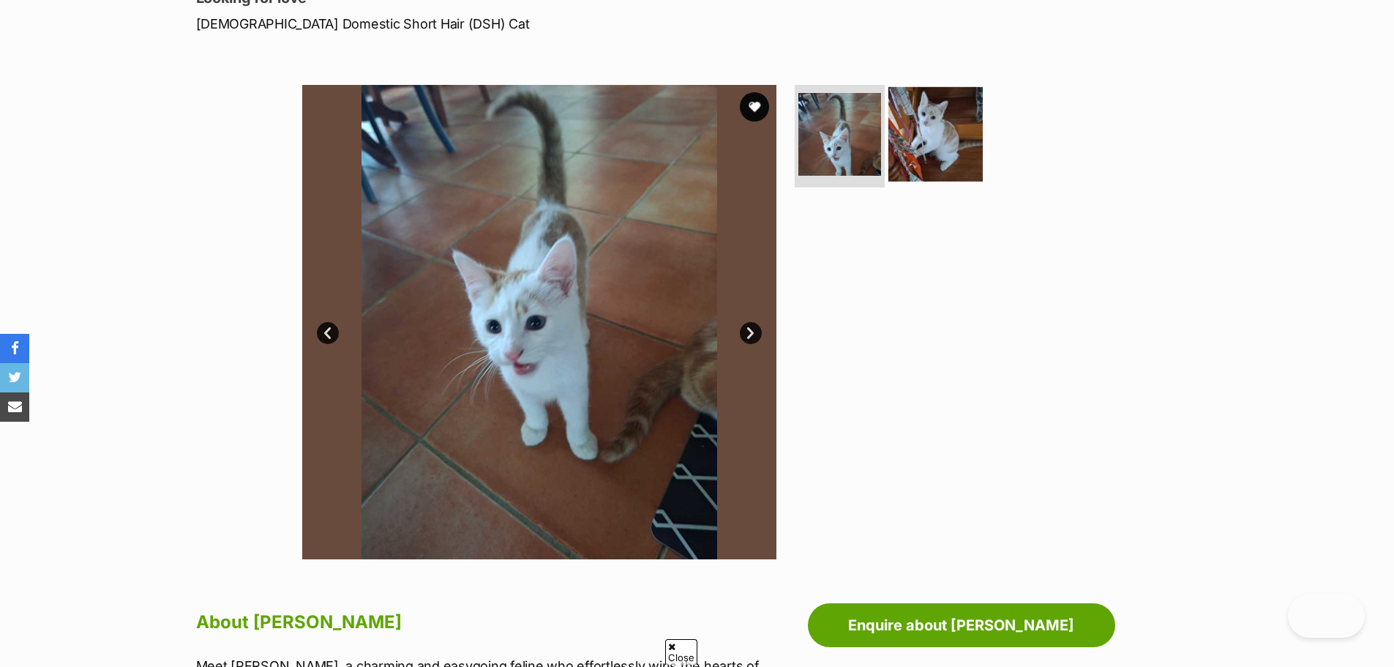
click at [936, 128] on img at bounding box center [935, 134] width 94 height 94
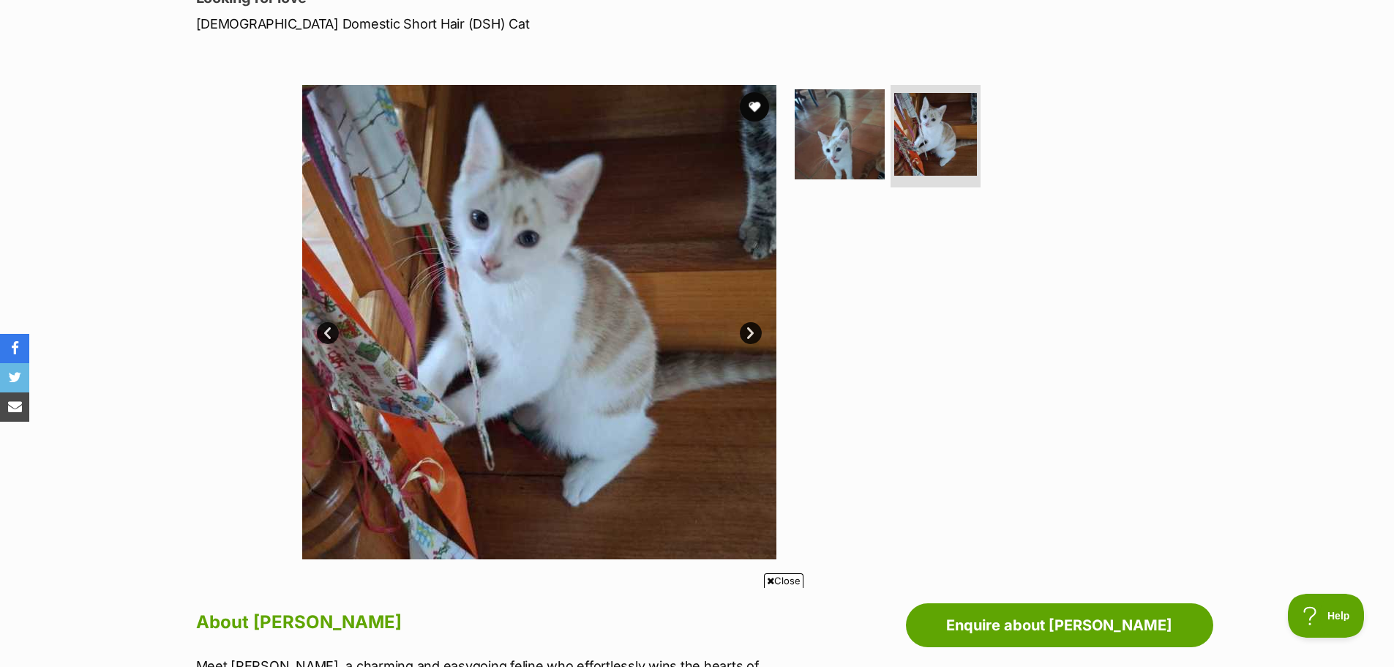
scroll to position [0, 0]
click at [749, 334] on link "Next" at bounding box center [751, 333] width 22 height 22
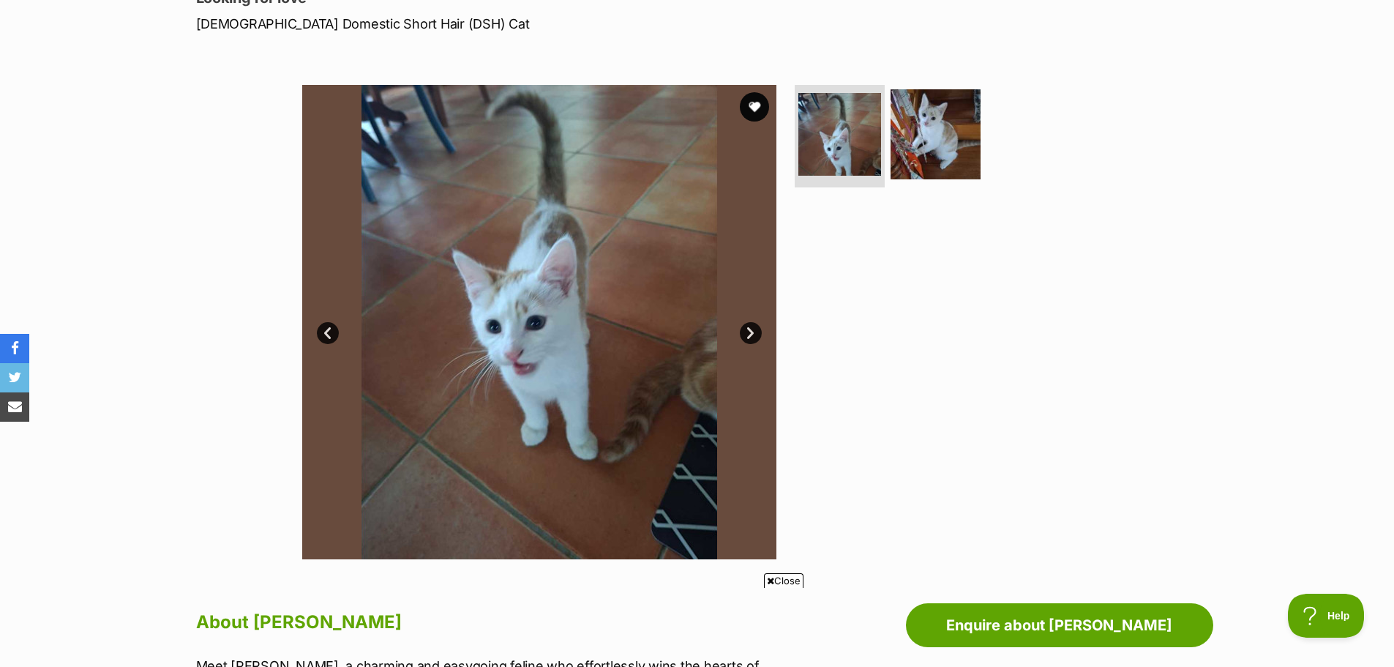
click at [749, 334] on link "Next" at bounding box center [751, 333] width 22 height 22
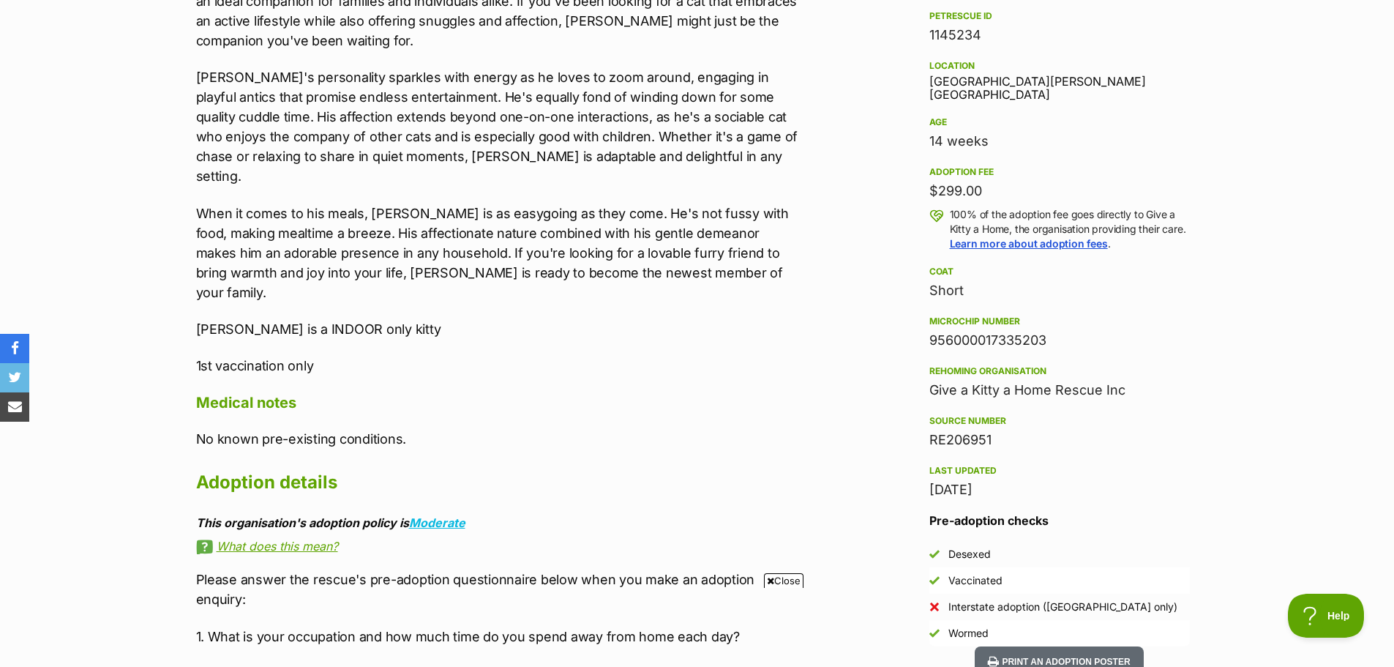
scroll to position [951, 0]
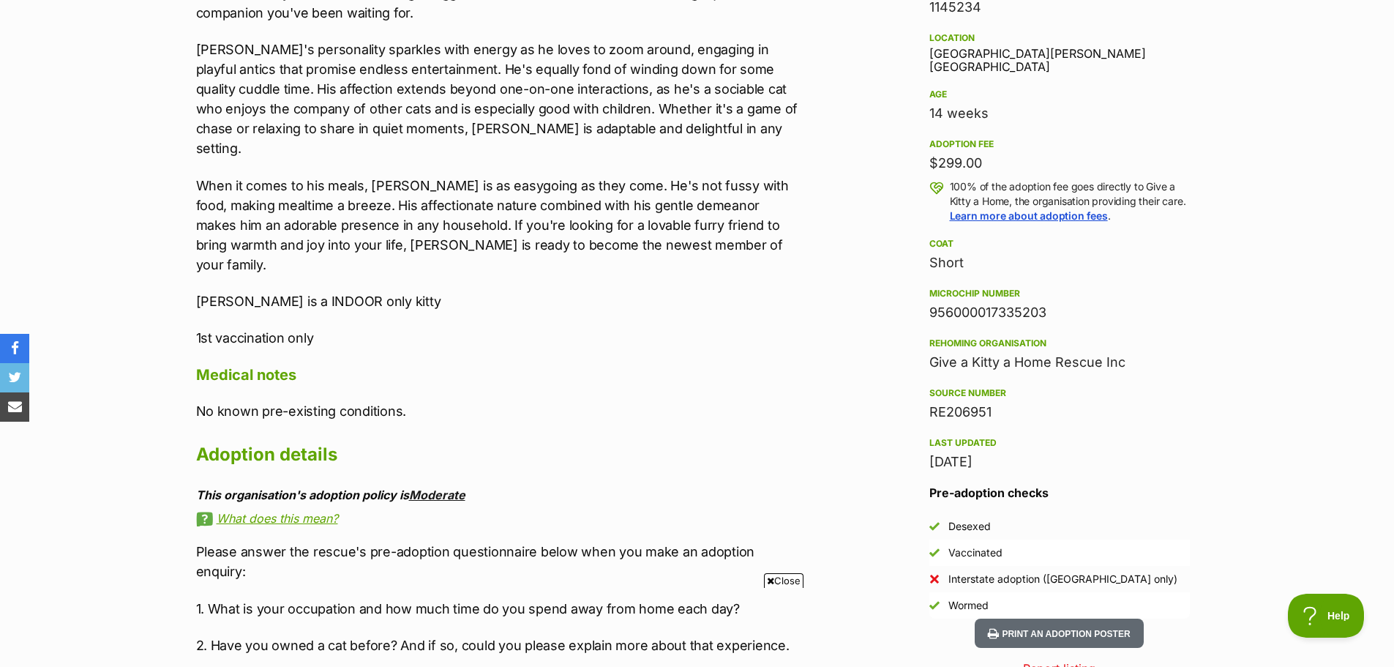
click at [446, 487] on link "Moderate" at bounding box center [437, 494] width 56 height 15
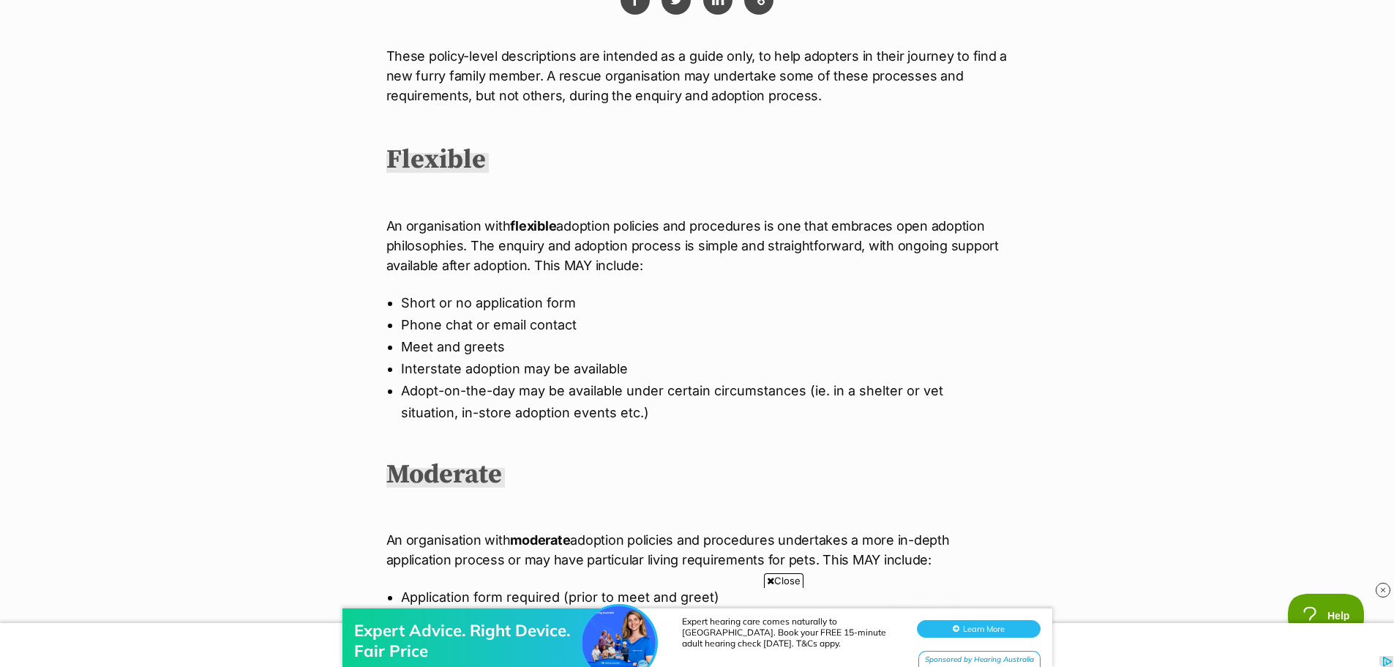
scroll to position [293, 0]
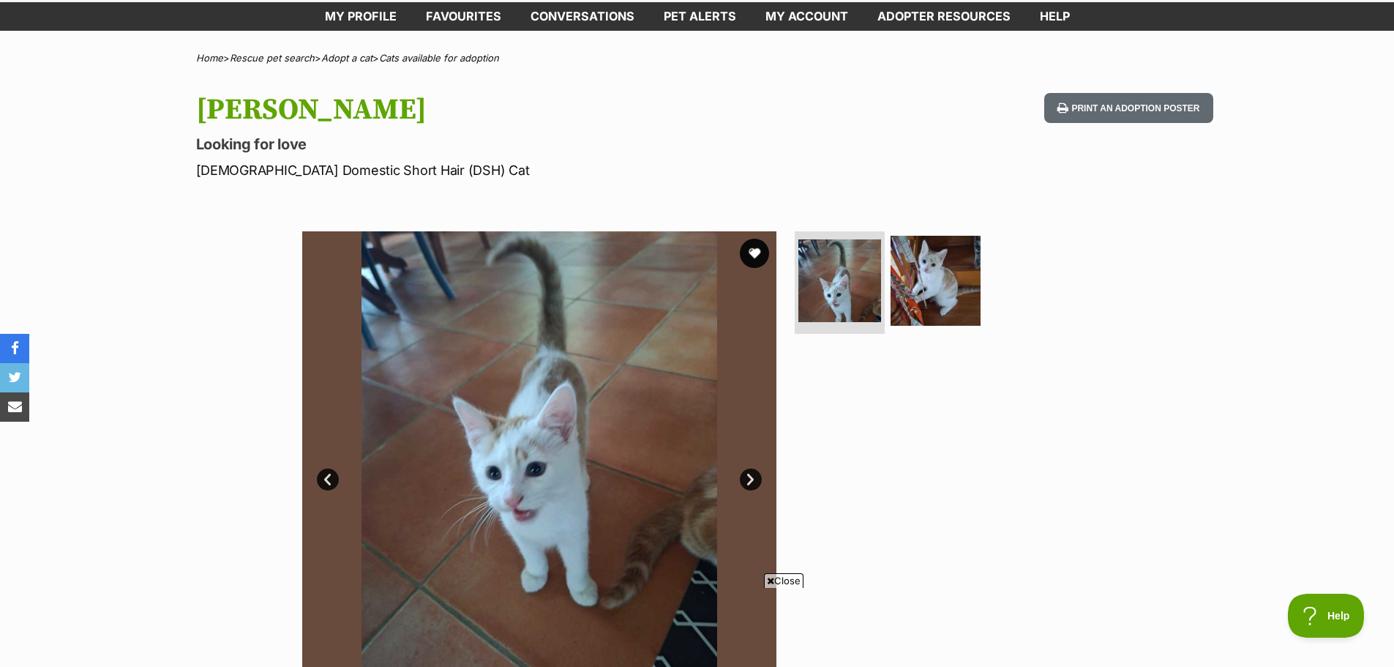
scroll to position [220, 0]
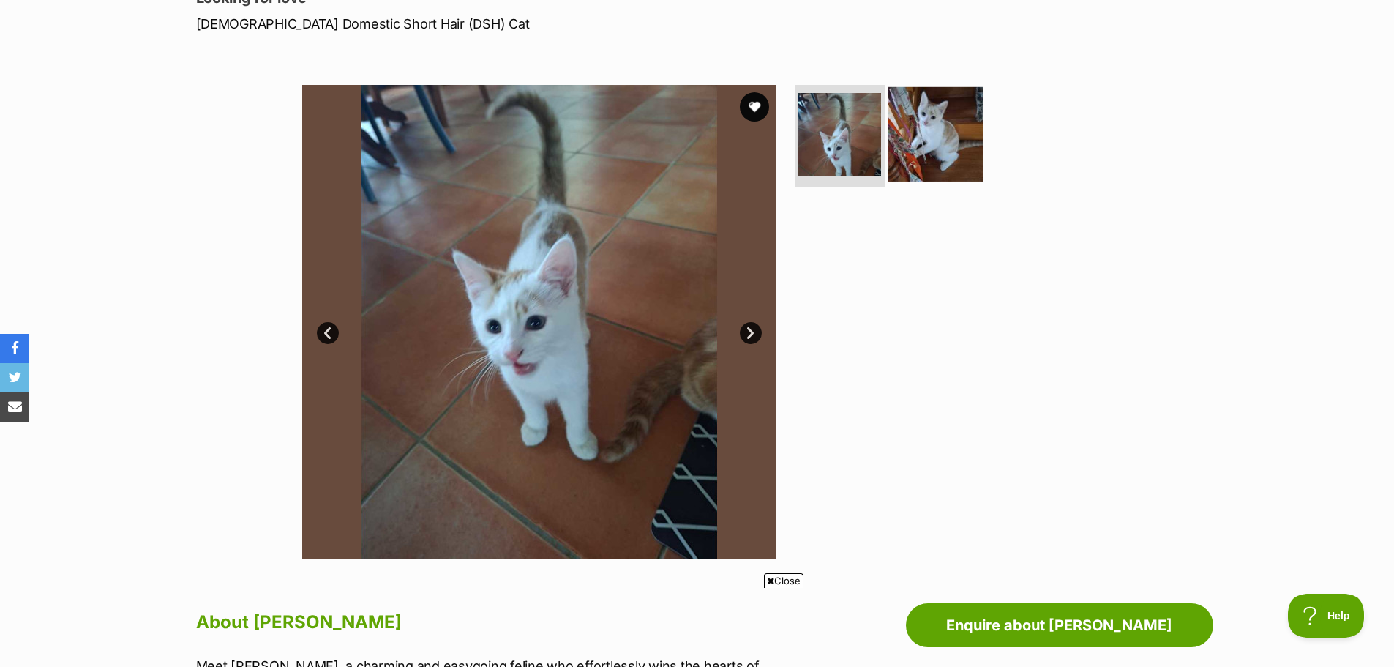
click at [943, 121] on img at bounding box center [935, 134] width 94 height 94
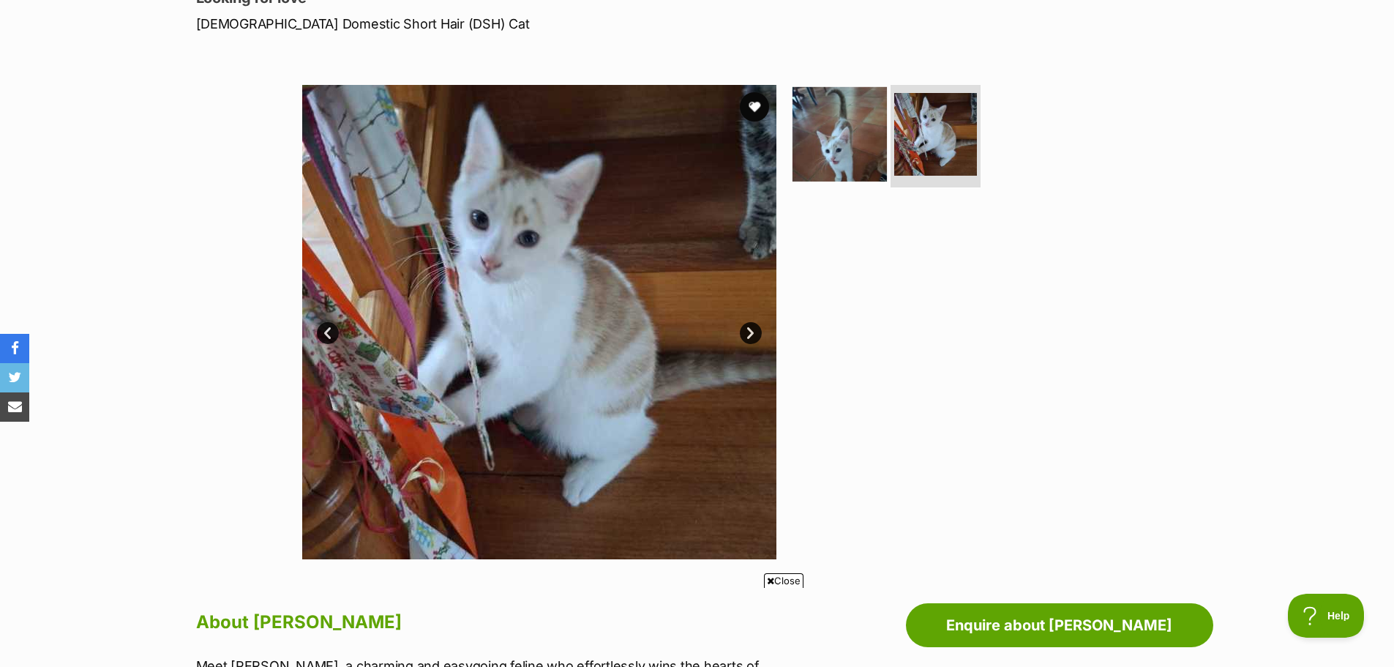
click at [831, 138] on img at bounding box center [839, 134] width 94 height 94
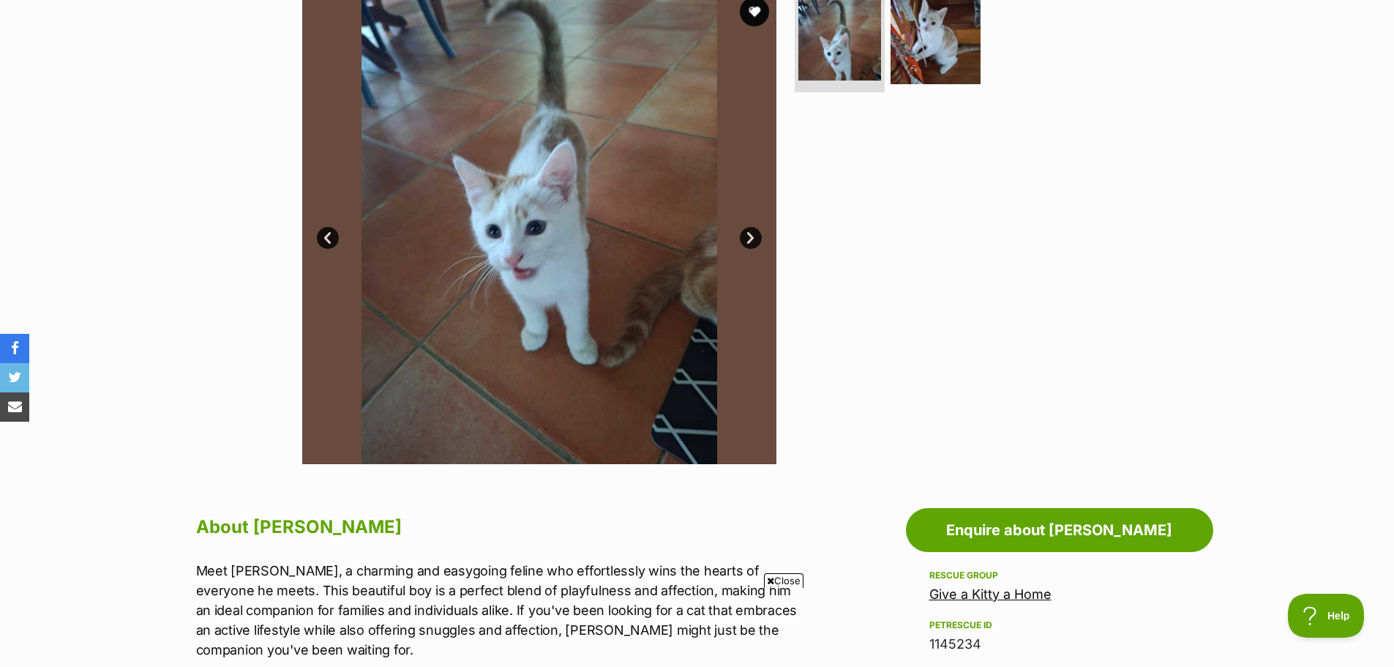
scroll to position [293, 0]
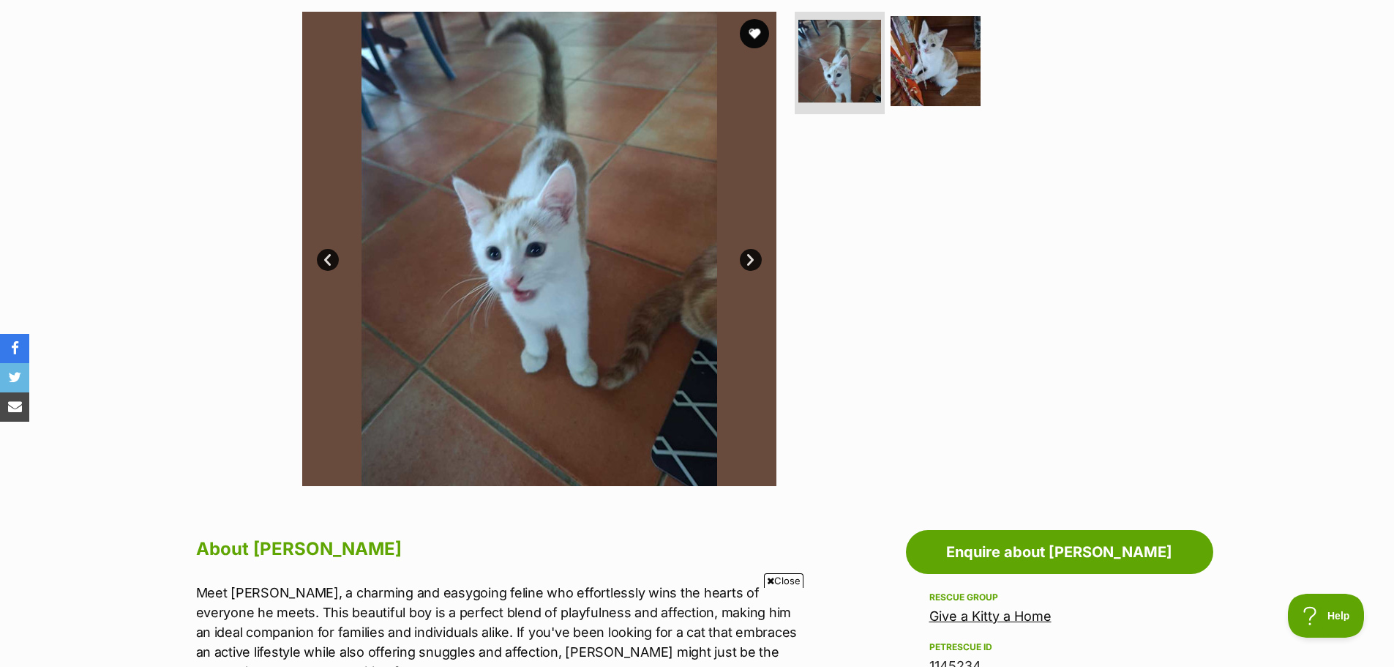
click at [745, 255] on link "Next" at bounding box center [751, 260] width 22 height 22
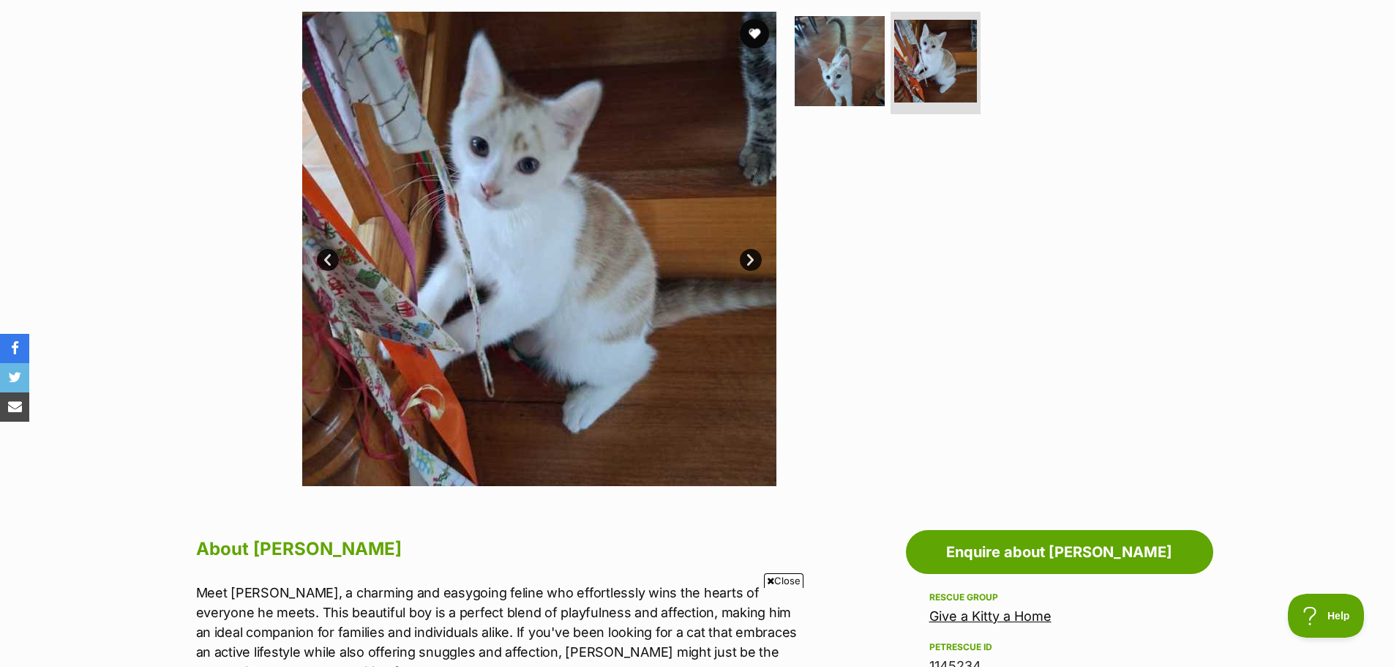
scroll to position [220, 0]
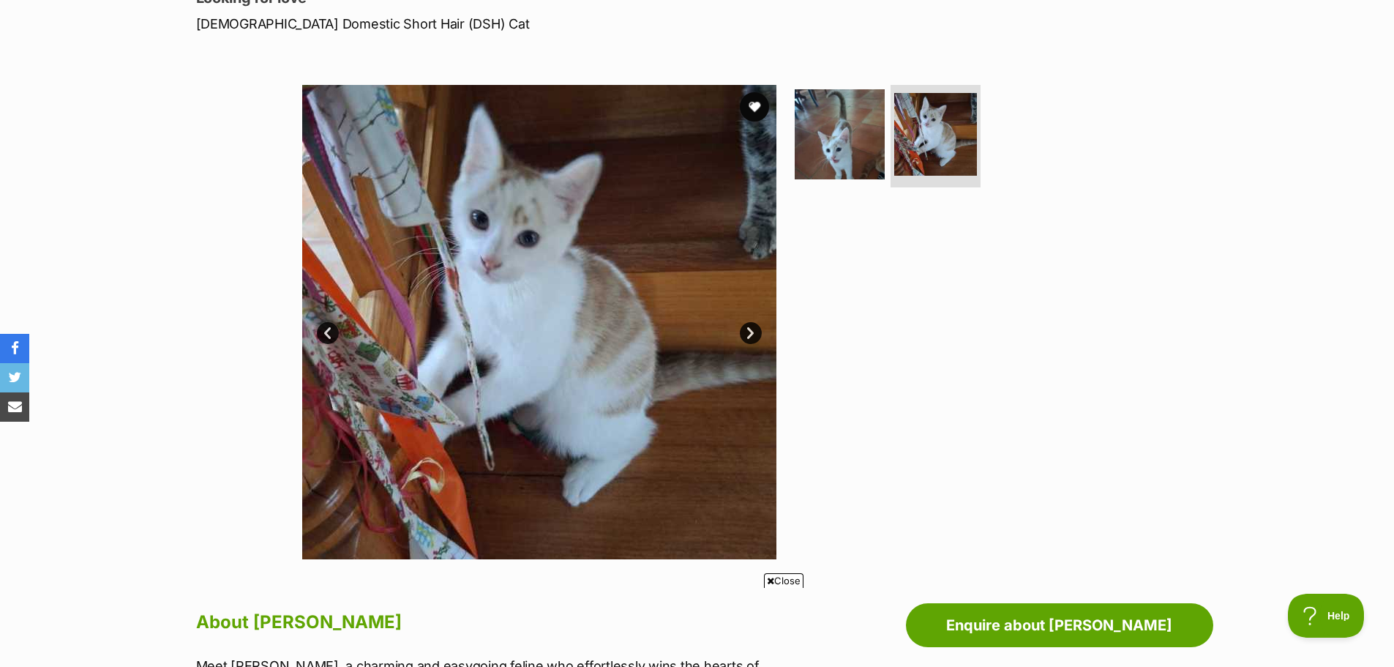
click at [440, 271] on img at bounding box center [539, 322] width 474 height 474
click at [619, 286] on img at bounding box center [539, 322] width 474 height 474
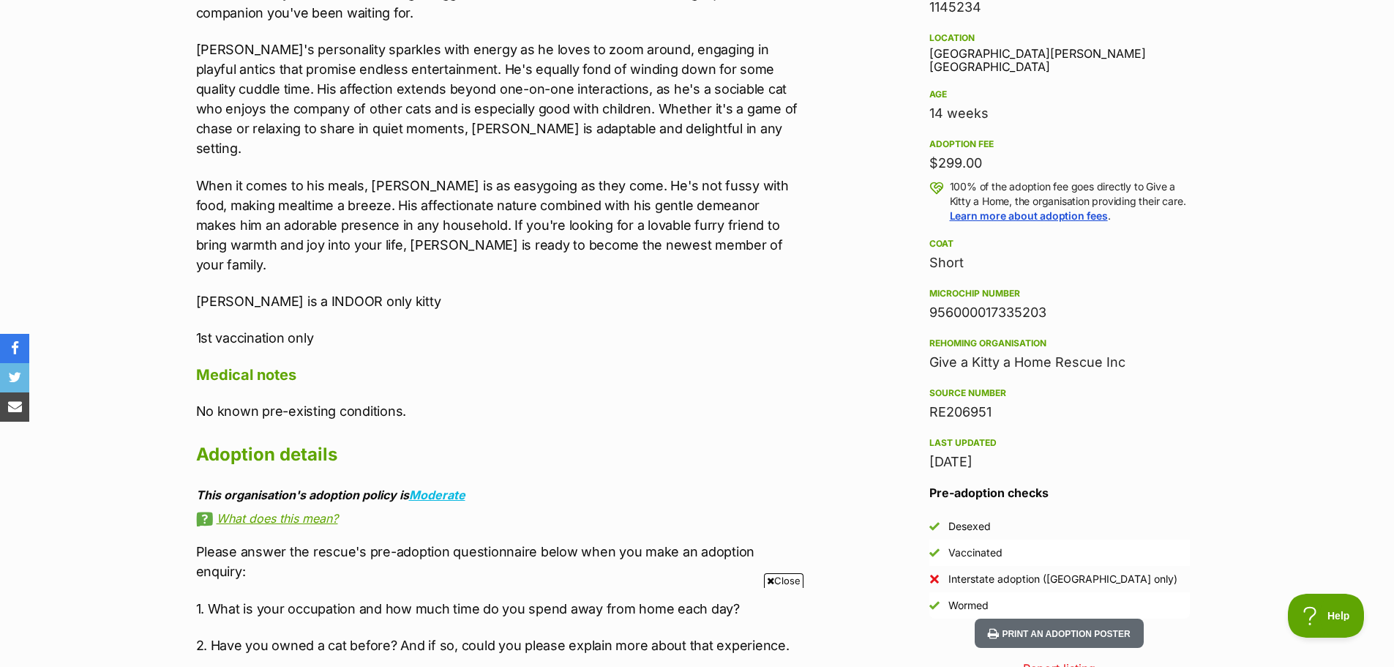
scroll to position [0, 0]
